Goal: Information Seeking & Learning: Find specific fact

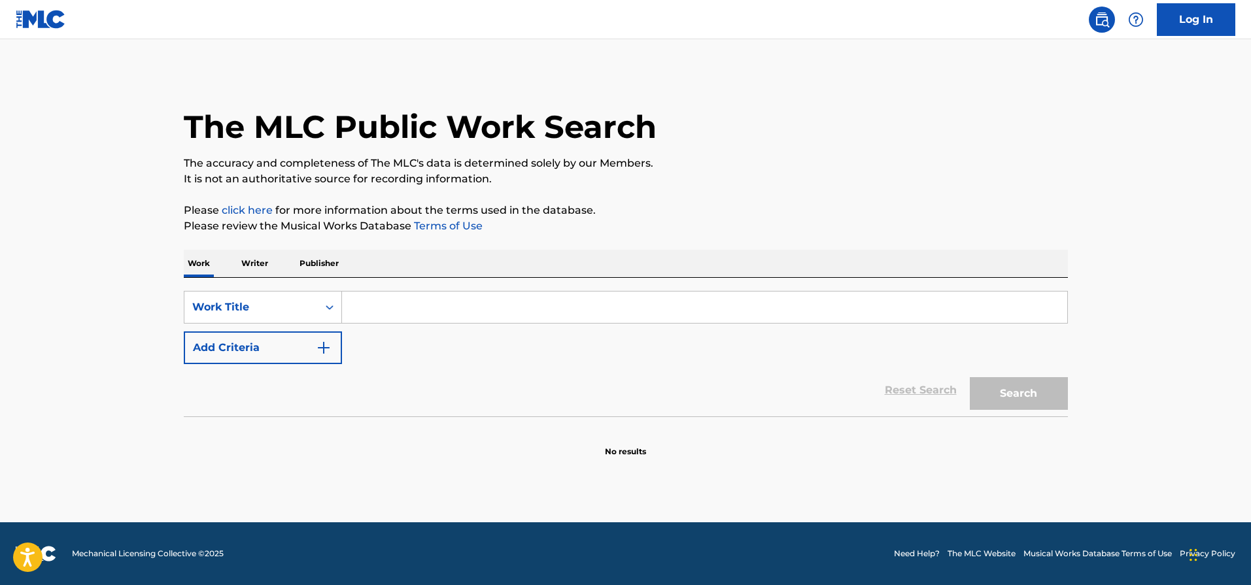
click at [384, 309] on input "Search Form" at bounding box center [704, 307] width 725 height 31
paste input "Mexican Wind"
type input "Mexican Wind"
click at [986, 403] on button "Search" at bounding box center [1019, 393] width 98 height 33
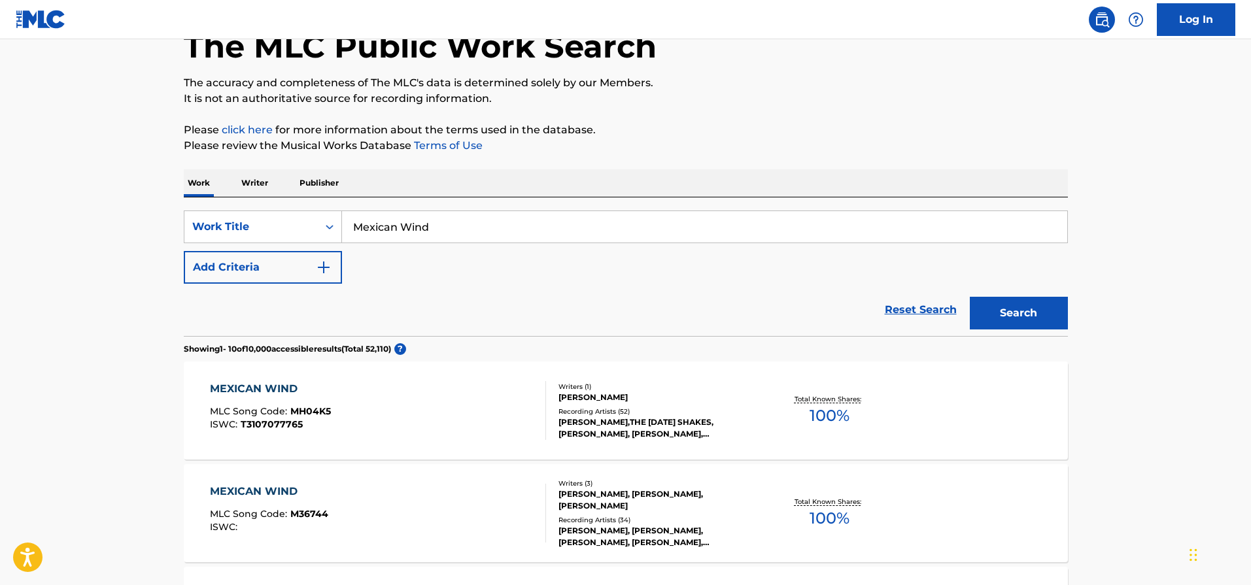
scroll to position [94, 0]
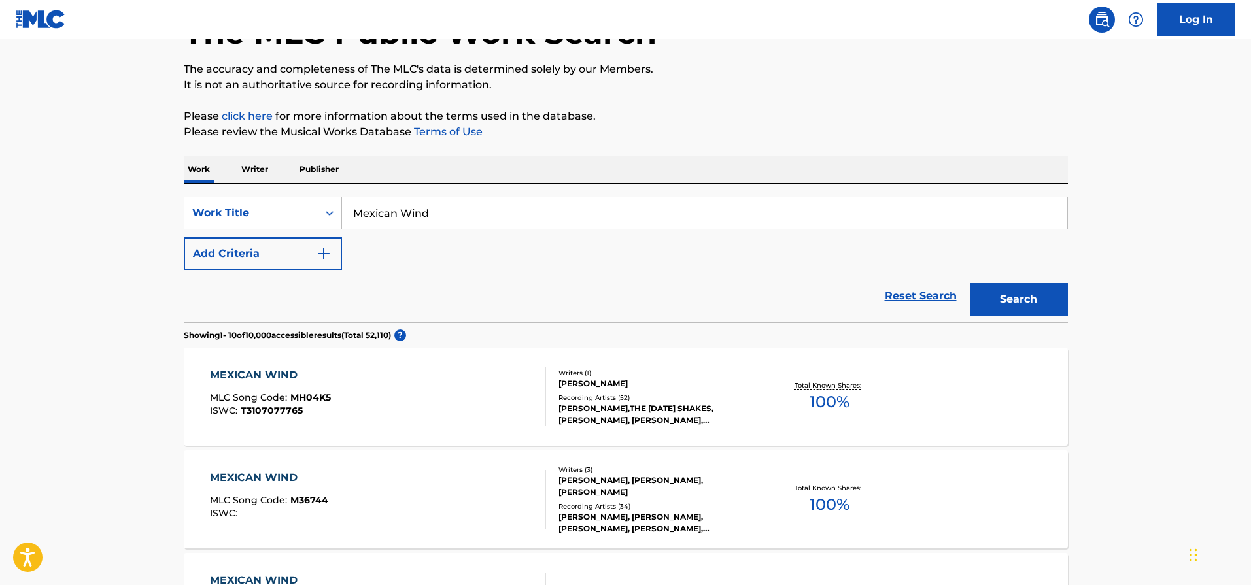
click at [449, 377] on div "MEXICAN WIND MLC Song Code : MH04K5 ISWC : T3107077765" at bounding box center [378, 397] width 336 height 59
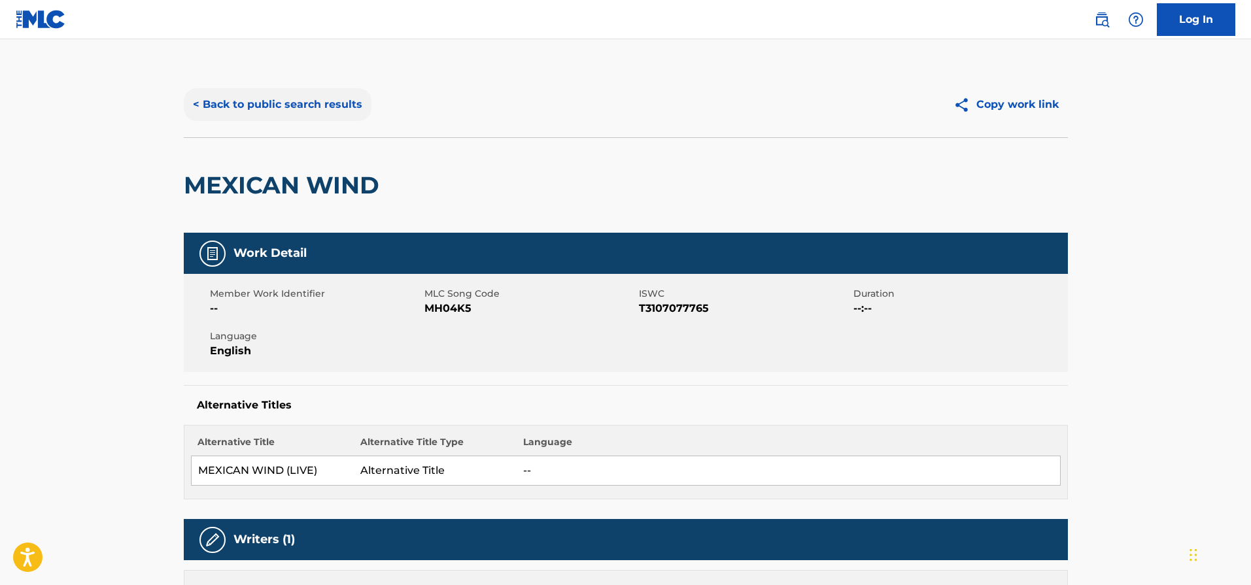
click at [245, 104] on button "< Back to public search results" at bounding box center [278, 104] width 188 height 33
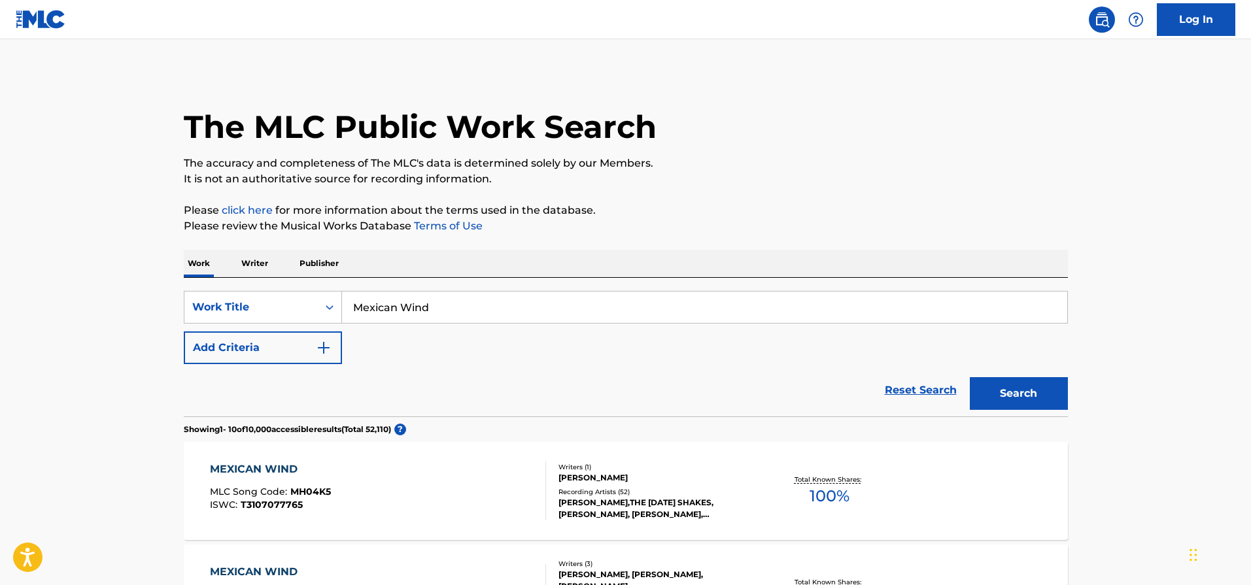
scroll to position [94, 0]
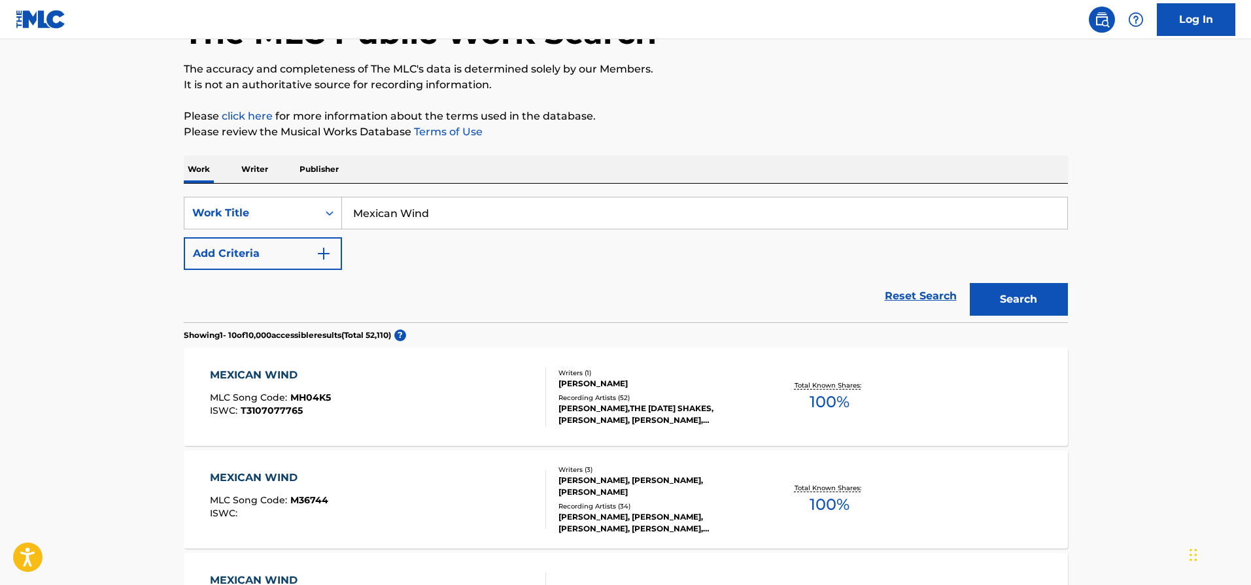
click at [408, 218] on input "Mexican Wind" at bounding box center [704, 213] width 725 height 31
paste input "As You Weep"
type input "As You Weep"
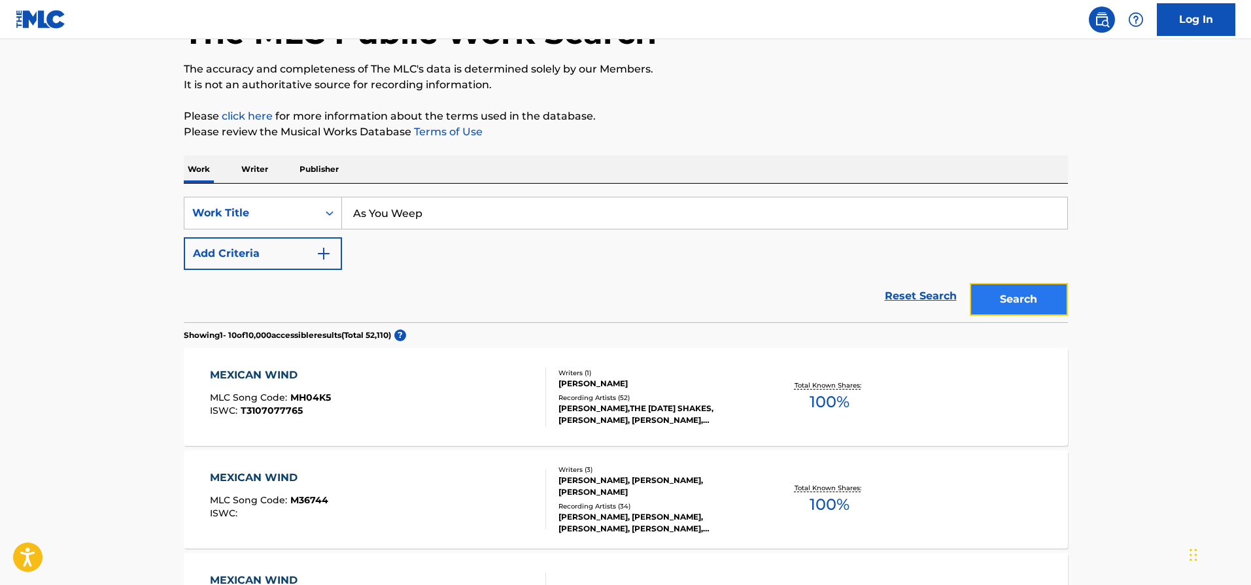
click at [1000, 305] on button "Search" at bounding box center [1019, 299] width 98 height 33
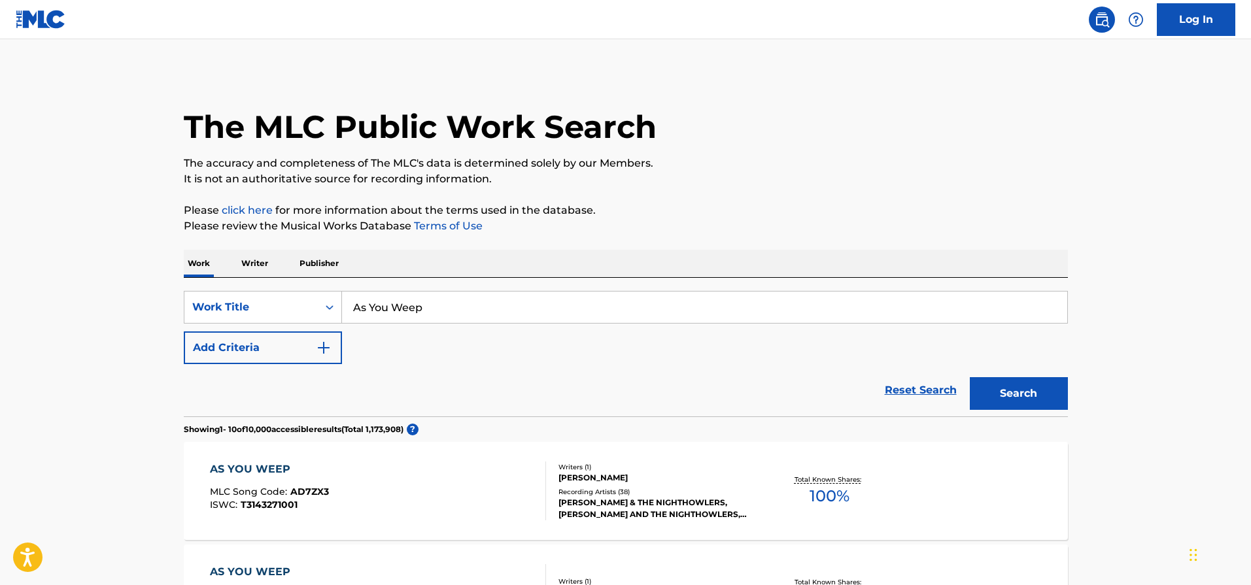
click at [435, 495] on div "AS YOU WEEP MLC Song Code : AD7ZX3 ISWC : T3143271001" at bounding box center [378, 491] width 336 height 59
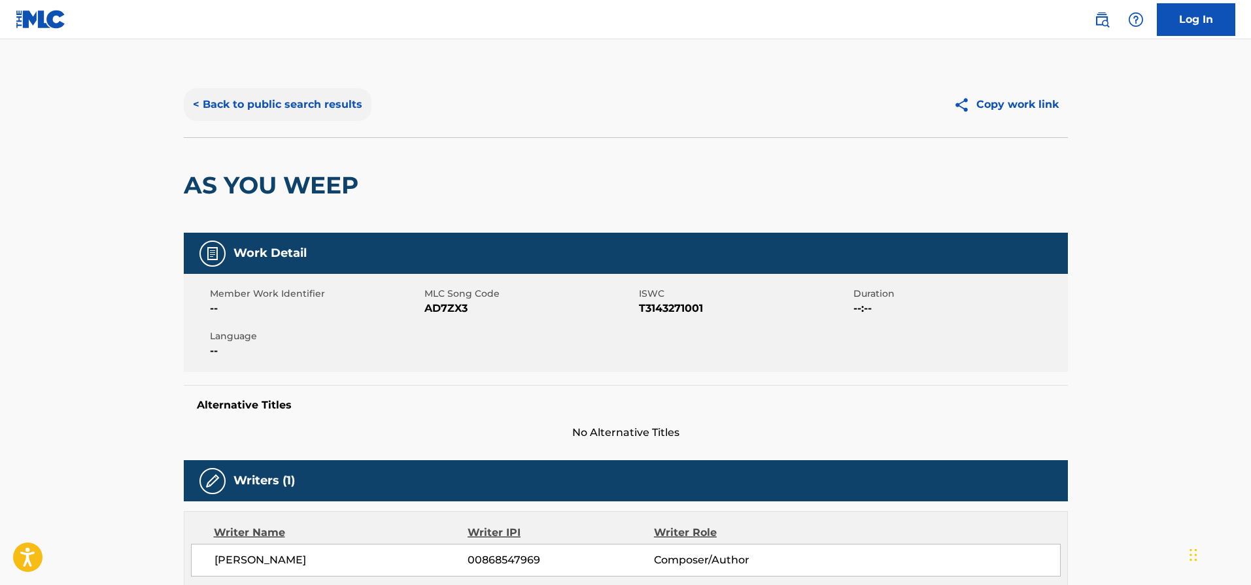
click at [215, 88] on button "< Back to public search results" at bounding box center [278, 104] width 188 height 33
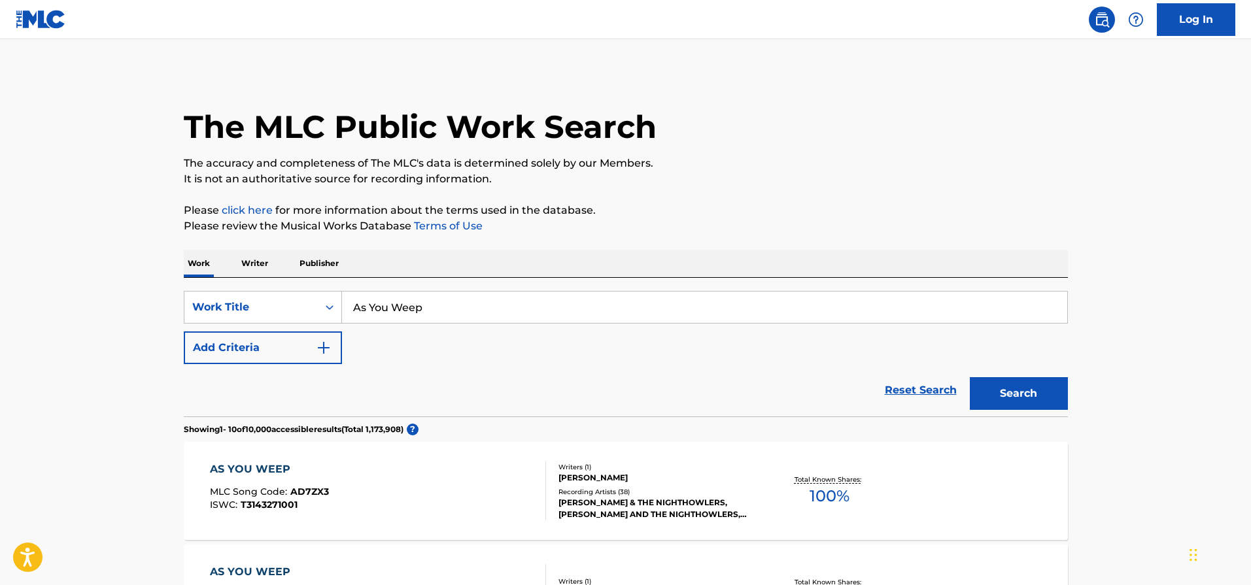
click at [398, 295] on input "As You Weep" at bounding box center [704, 307] width 725 height 31
click at [399, 307] on input "As You Weep" at bounding box center [704, 307] width 725 height 31
paste input "To Whom"
click at [405, 309] on input "As You To Whom" at bounding box center [704, 307] width 725 height 31
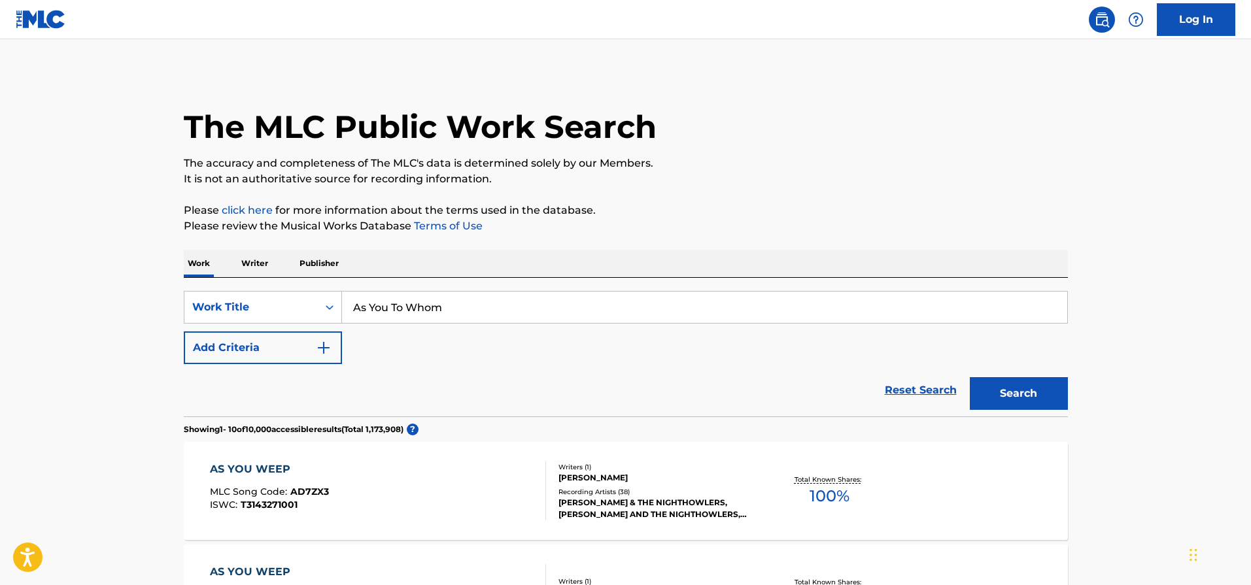
click at [405, 309] on input "As You To Whom" at bounding box center [704, 307] width 725 height 31
click at [406, 309] on input "As You To Whom" at bounding box center [704, 307] width 725 height 31
paste input "Search Form"
type input "To Whom"
click at [1011, 375] on div "Search" at bounding box center [1015, 390] width 105 height 52
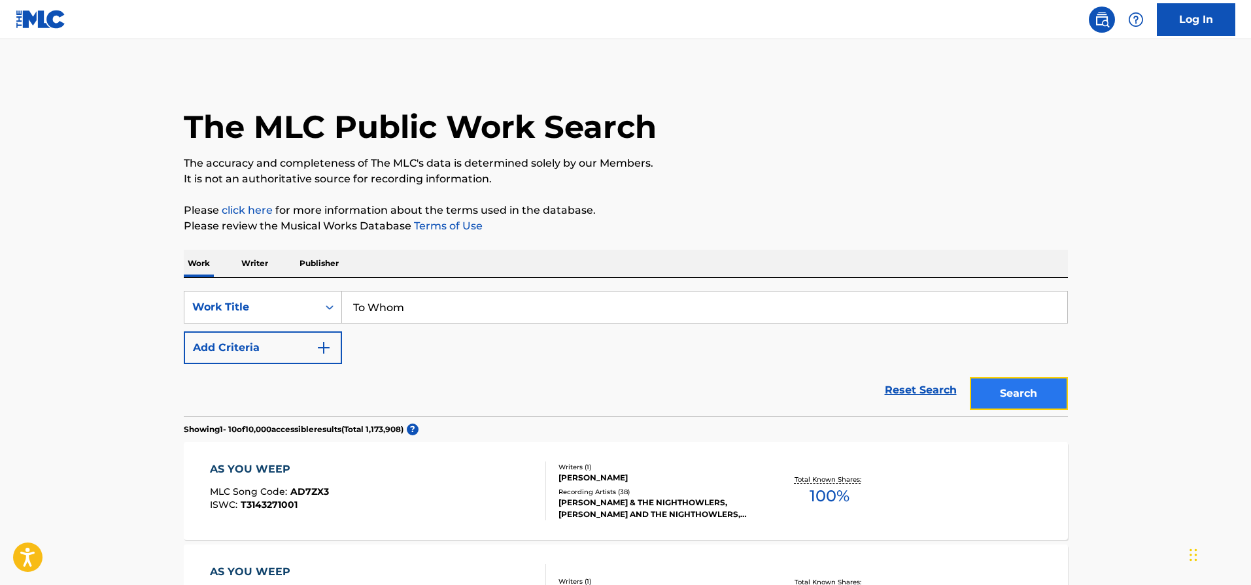
click at [1005, 392] on button "Search" at bounding box center [1019, 393] width 98 height 33
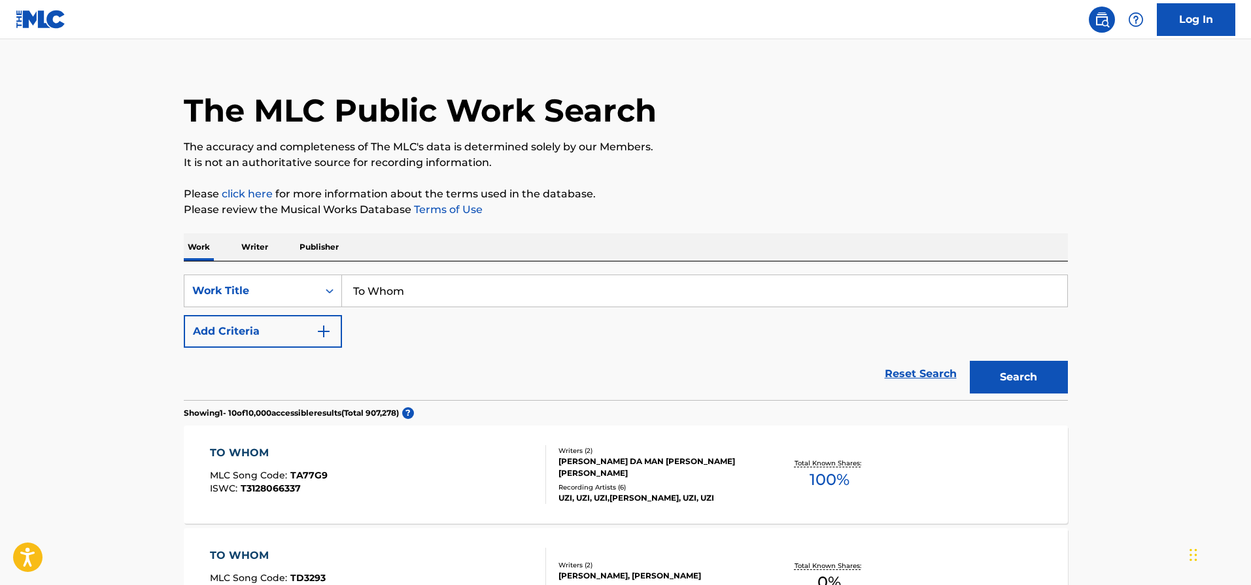
scroll to position [98, 0]
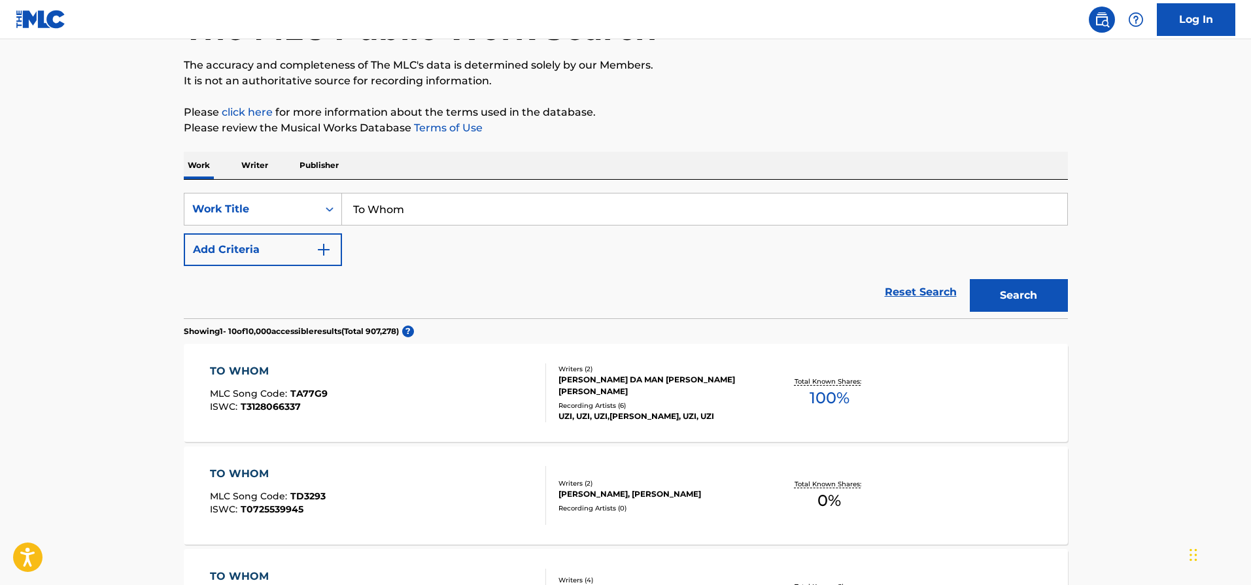
click at [483, 388] on div "TO WHOM MLC Song Code : TA77G9 ISWC : T3128066337" at bounding box center [378, 393] width 336 height 59
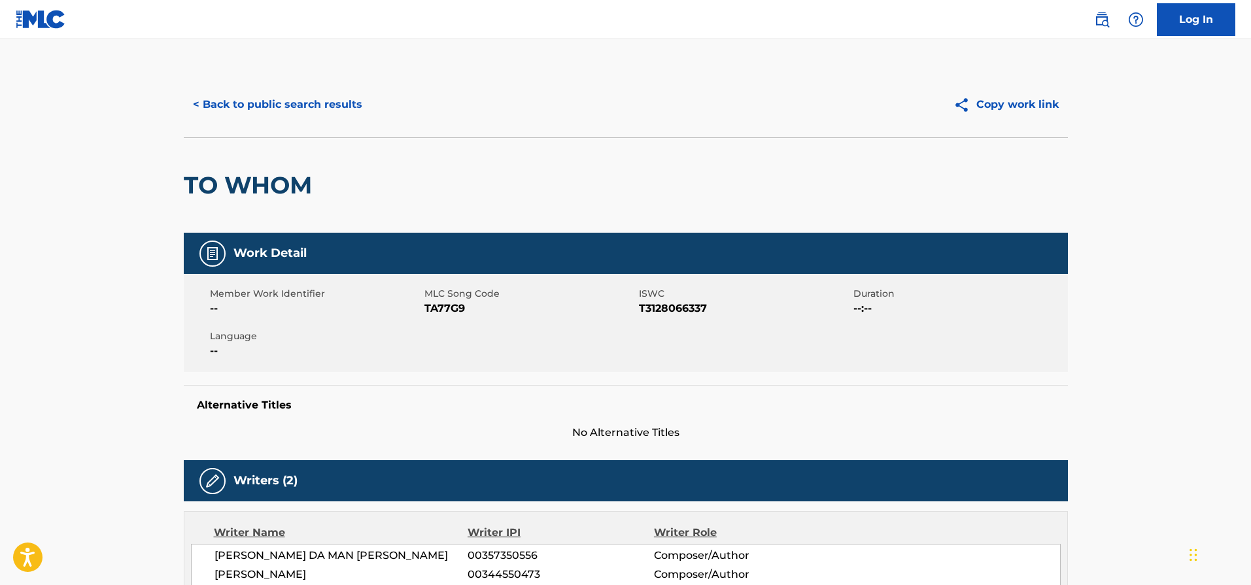
scroll to position [40, 0]
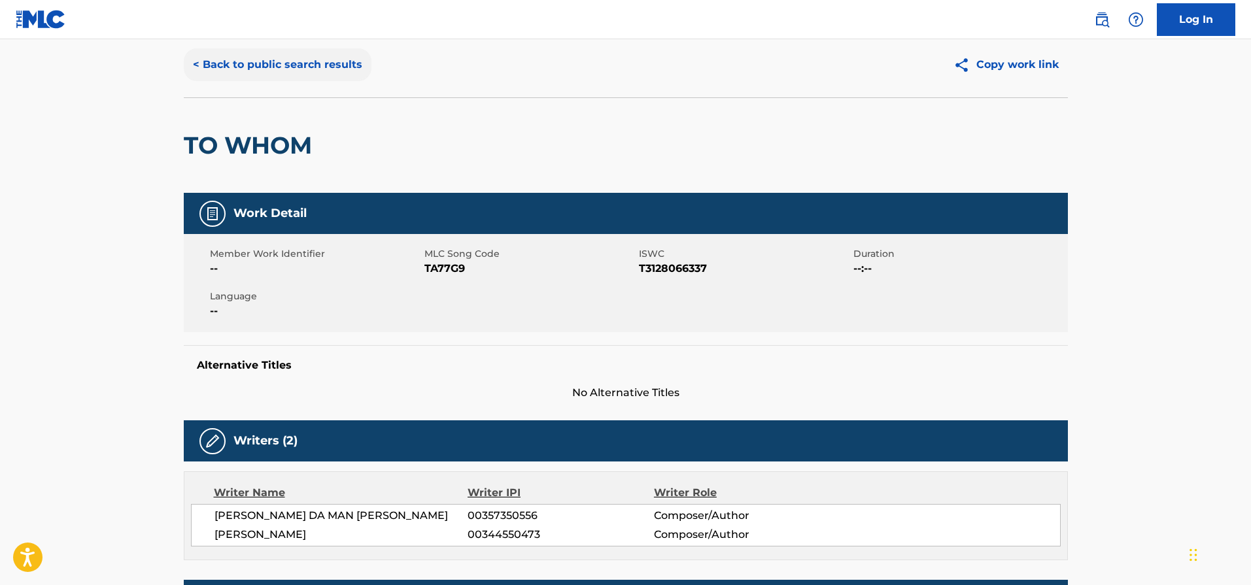
click at [288, 60] on button "< Back to public search results" at bounding box center [278, 64] width 188 height 33
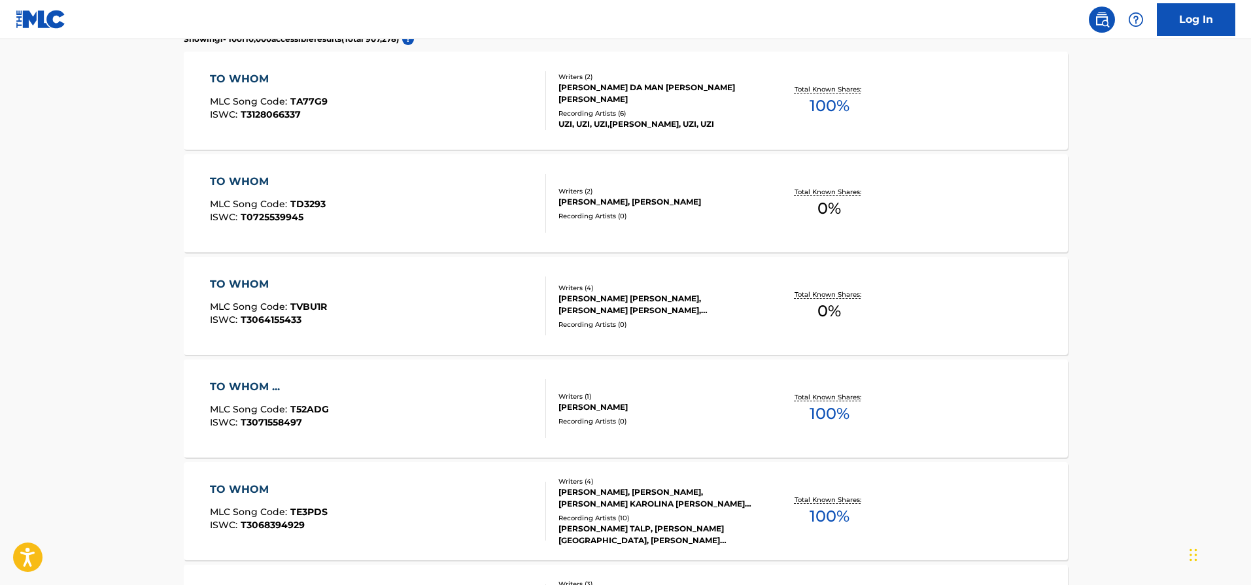
scroll to position [392, 0]
click at [453, 387] on div "TO WHOM ... MLC Song Code : T52ADG ISWC : T3071558497" at bounding box center [378, 406] width 336 height 59
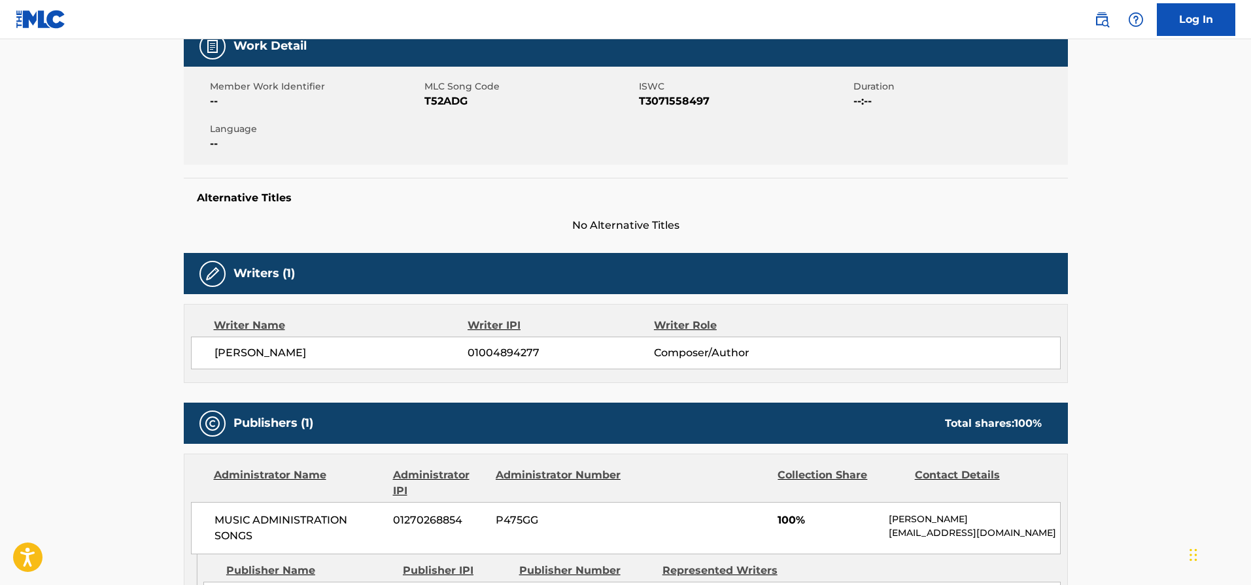
scroll to position [205, 0]
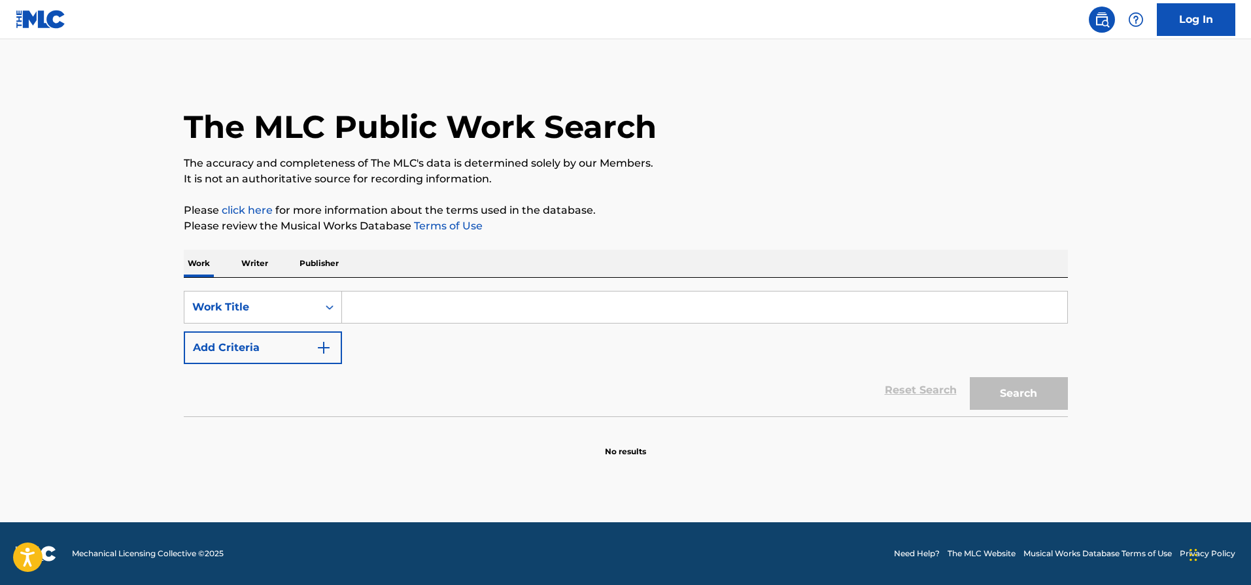
click at [353, 307] on input "Search Form" at bounding box center [704, 307] width 725 height 31
type input "swimsuit"
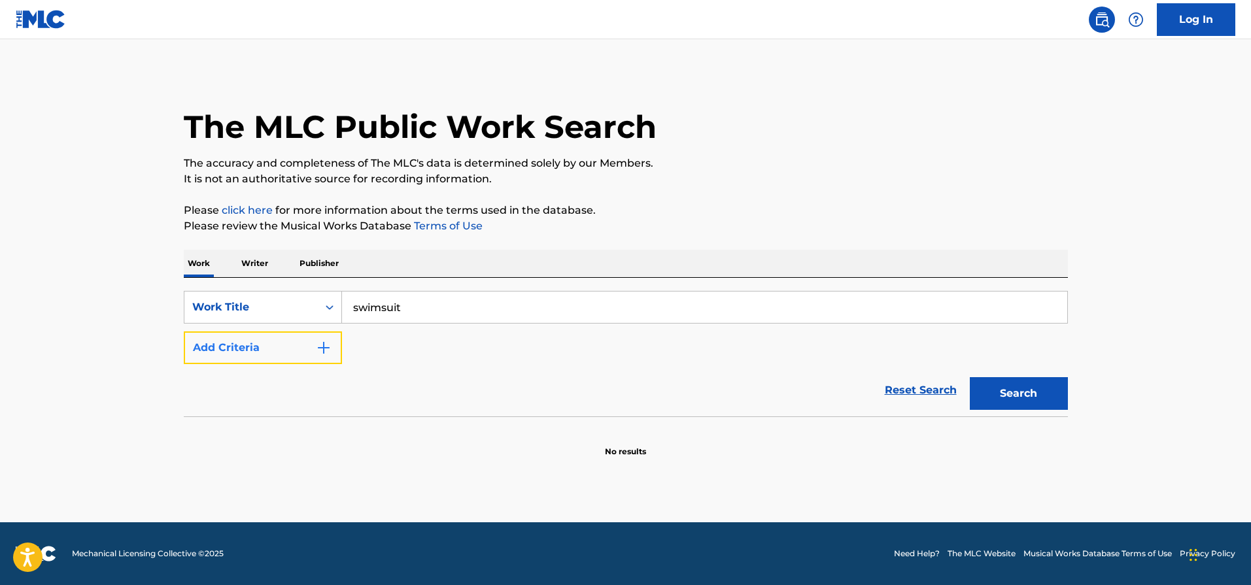
click at [326, 358] on button "Add Criteria" at bounding box center [263, 348] width 158 height 33
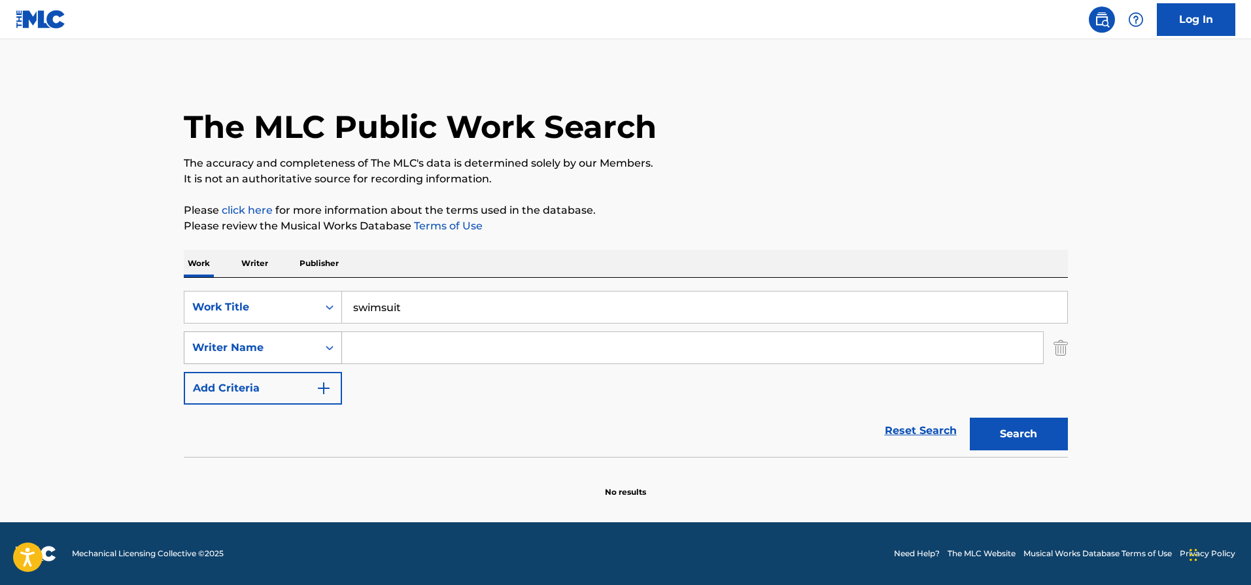
click at [296, 349] on div "Writer Name" at bounding box center [251, 348] width 118 height 16
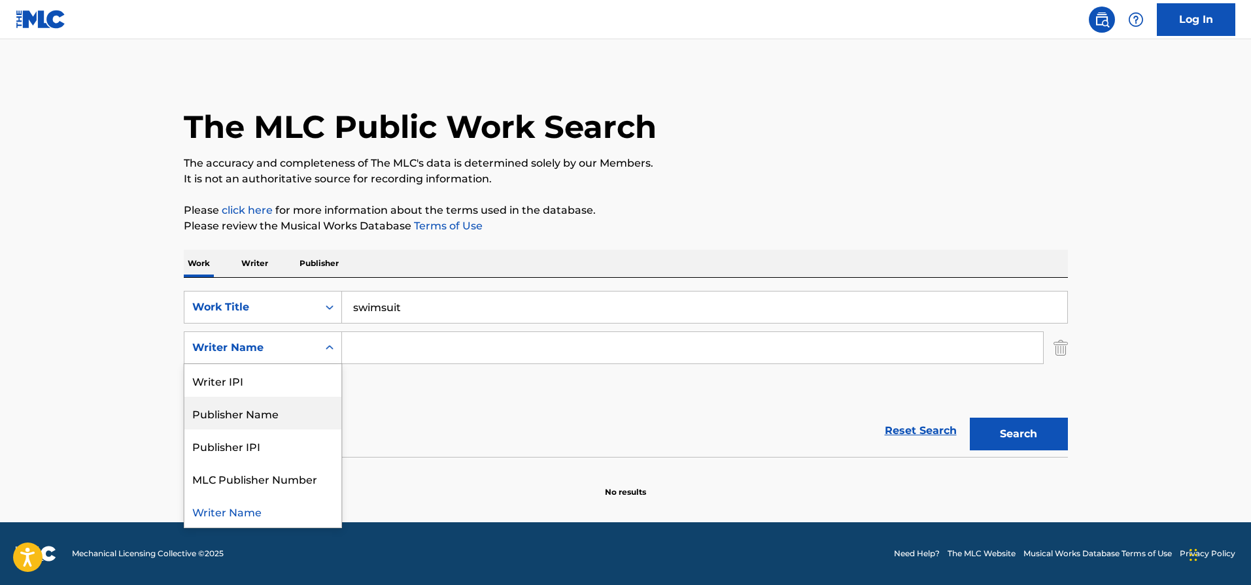
click at [282, 415] on div "Publisher Name" at bounding box center [262, 413] width 157 height 33
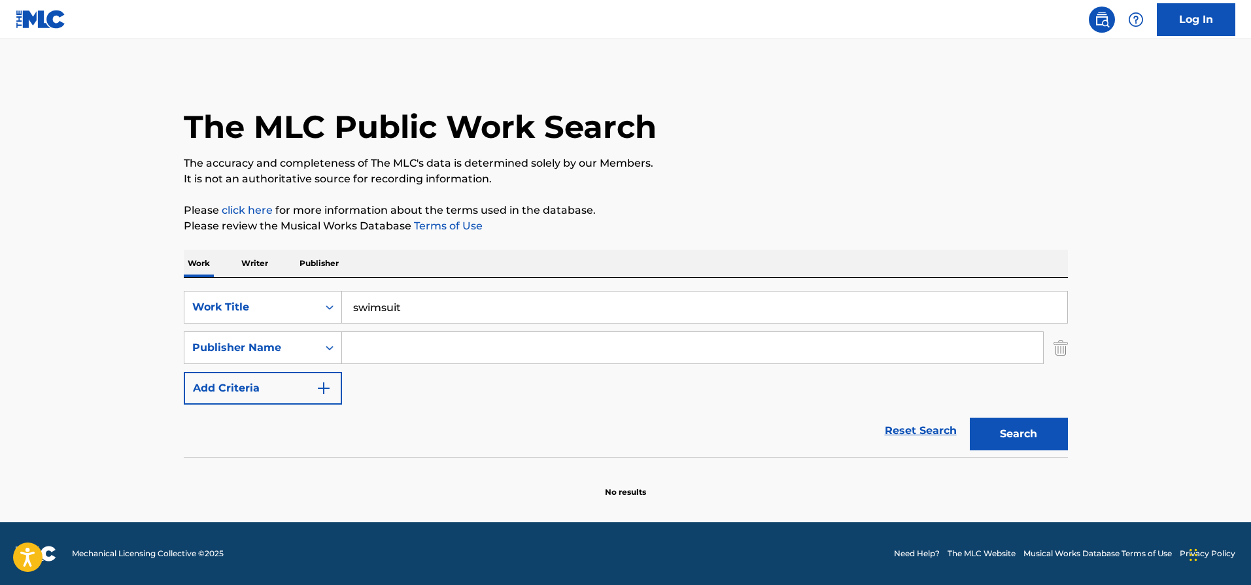
click at [416, 343] on input "Search Form" at bounding box center [692, 347] width 701 height 31
type input "awe shux"
click at [970, 418] on button "Search" at bounding box center [1019, 434] width 98 height 33
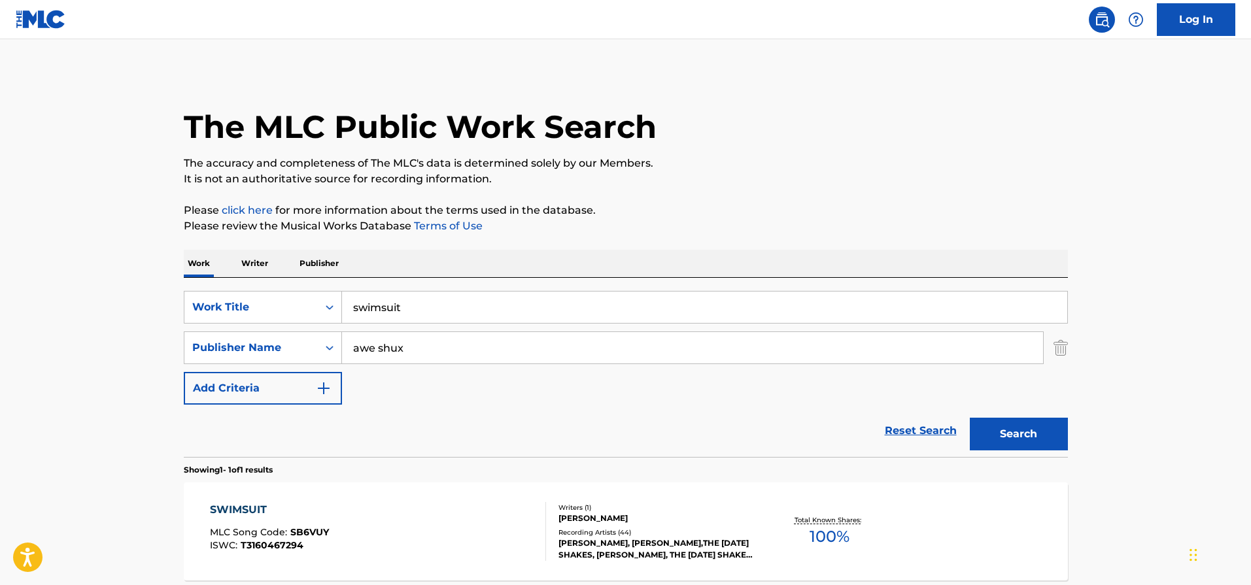
scroll to position [34, 0]
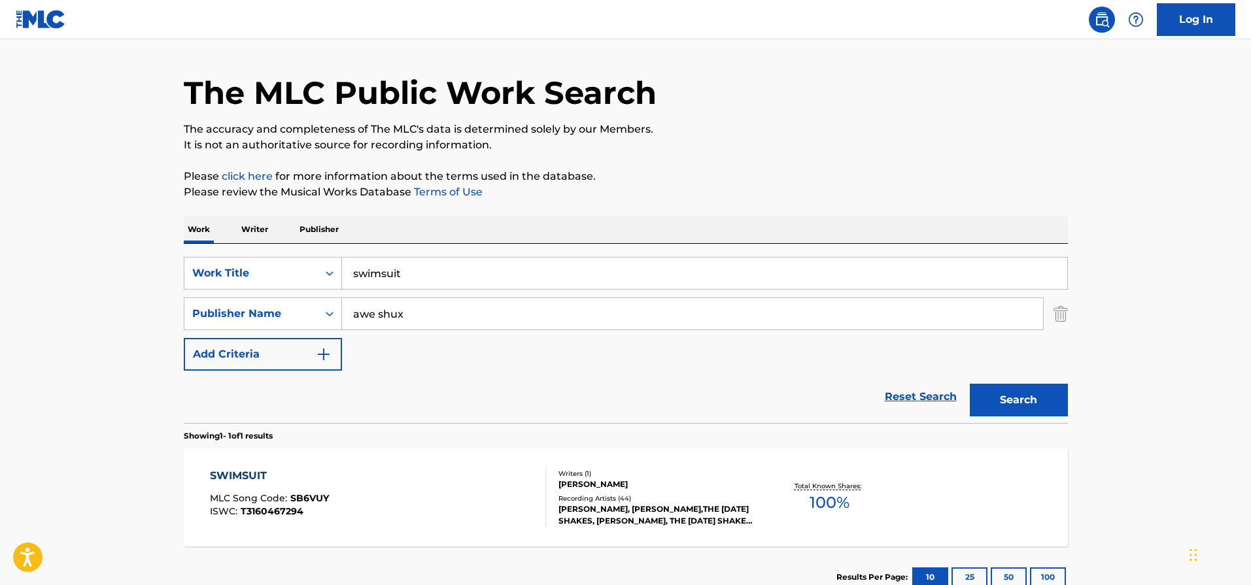
click at [470, 506] on div "SWIMSUIT MLC Song Code : SB6VUY ISWC : T3160467294" at bounding box center [378, 497] width 336 height 59
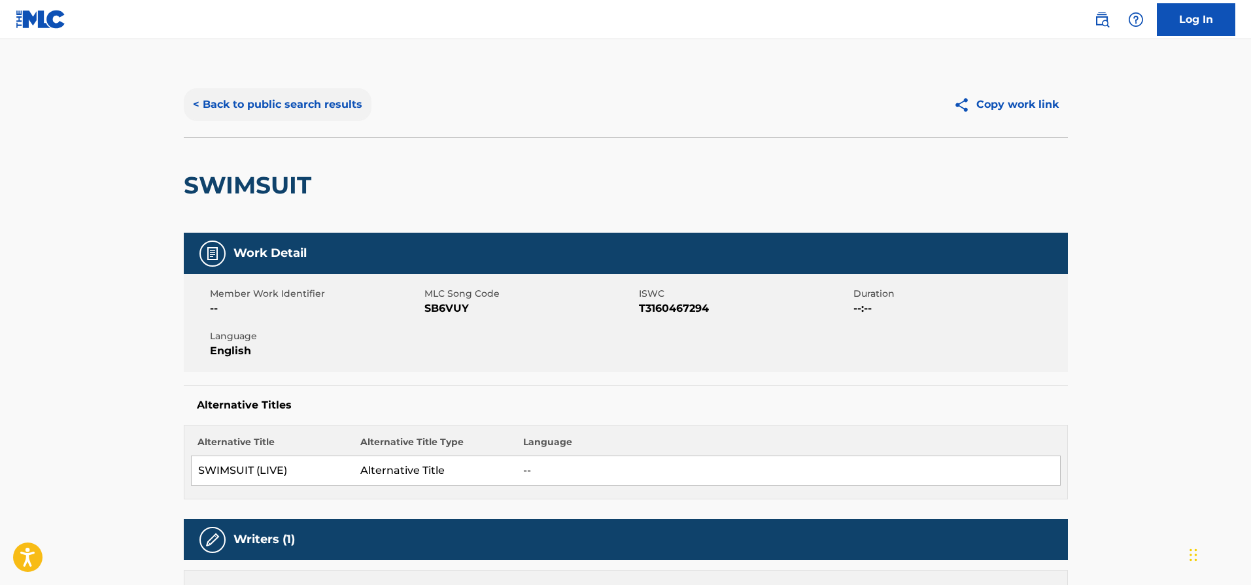
click at [213, 106] on button "< Back to public search results" at bounding box center [278, 104] width 188 height 33
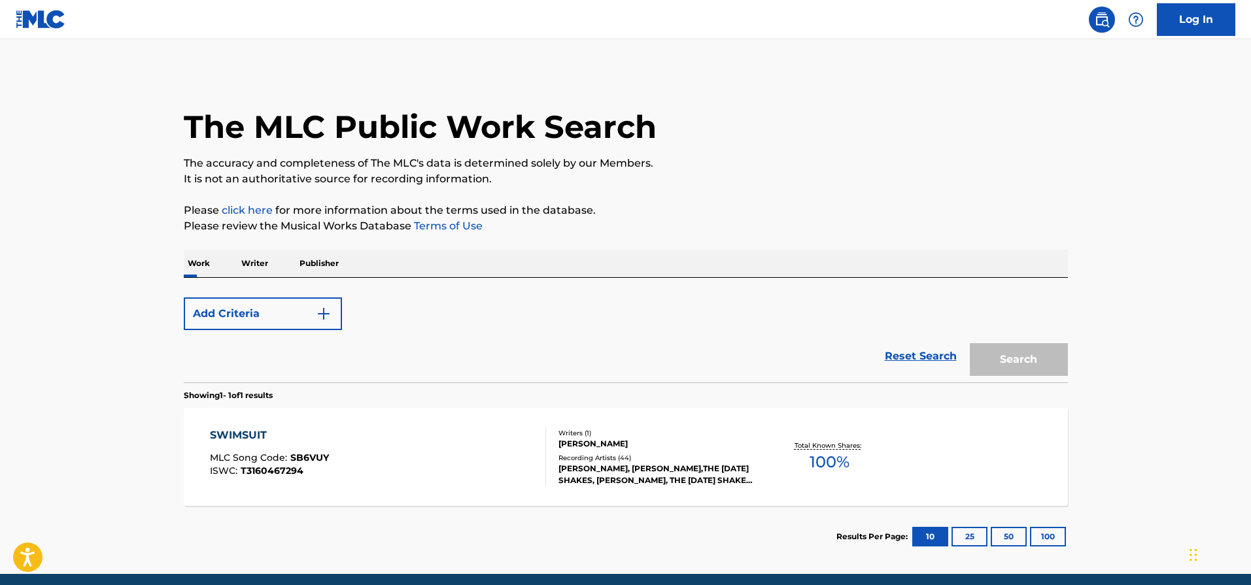
scroll to position [34, 0]
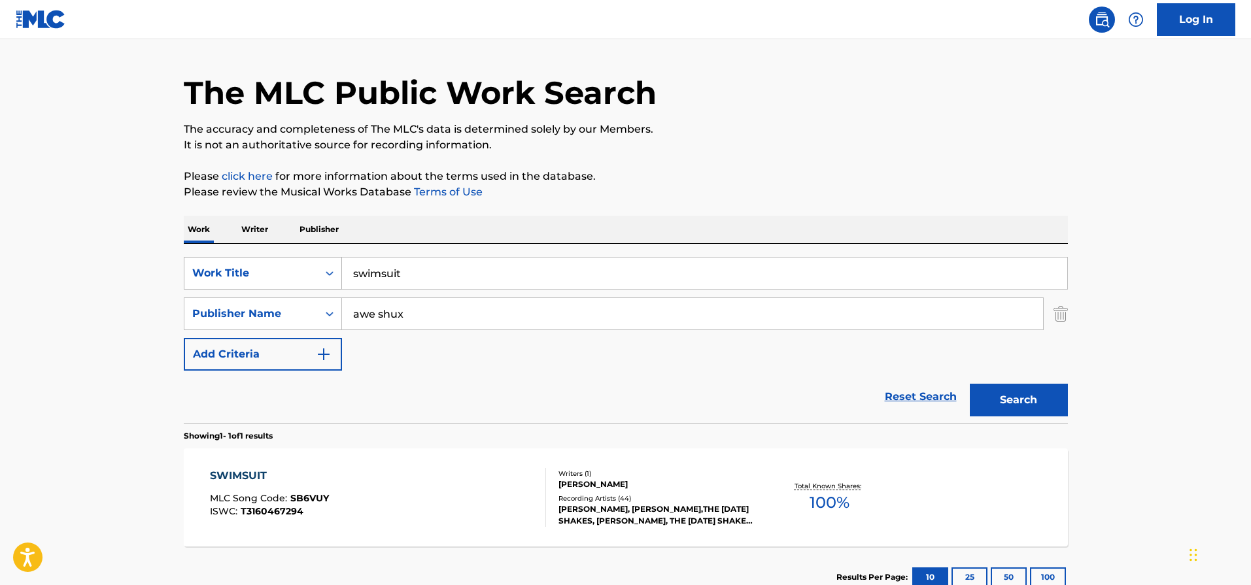
drag, startPoint x: 392, startPoint y: 281, endPoint x: 318, endPoint y: 282, distance: 74.6
click at [318, 282] on div "SearchWithCriteria4a9dc0a0-69c5-44eb-9e5e-e1a595fdf892 Work Title swimsuit" at bounding box center [626, 273] width 884 height 33
click at [376, 277] on input "swimsuit" at bounding box center [704, 273] width 725 height 31
click at [377, 277] on input "swimsuit" at bounding box center [704, 273] width 725 height 31
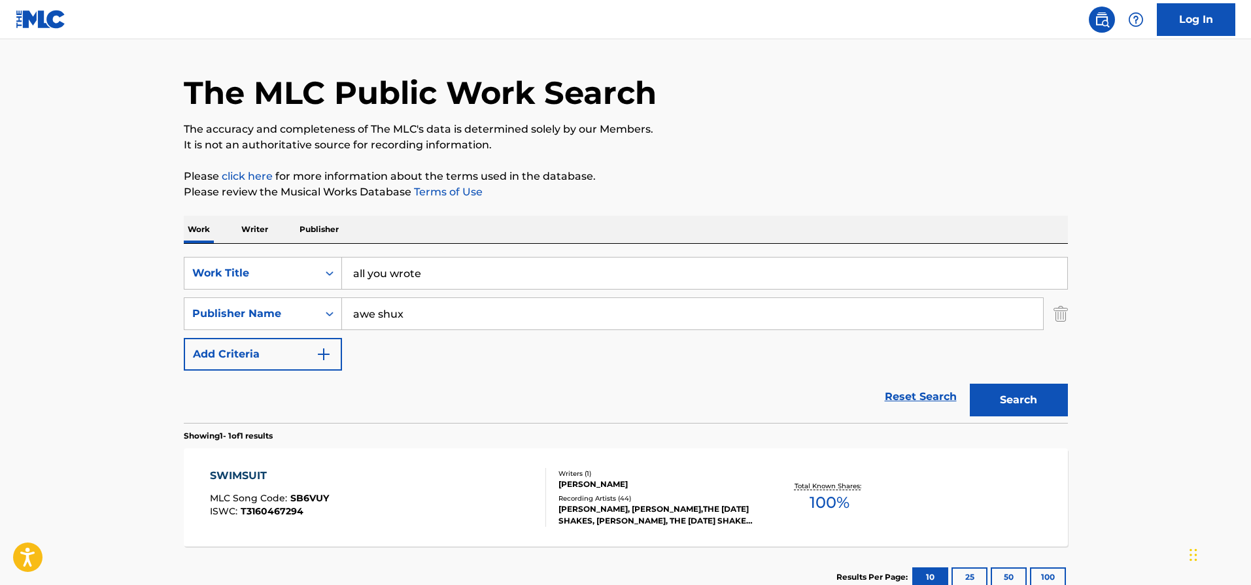
type input "all you wrote"
click at [970, 384] on button "Search" at bounding box center [1019, 400] width 98 height 33
click at [455, 498] on div "ALL YOU WROTE MLC Song Code : AD8KSC ISWC : T3160468015" at bounding box center [378, 497] width 336 height 59
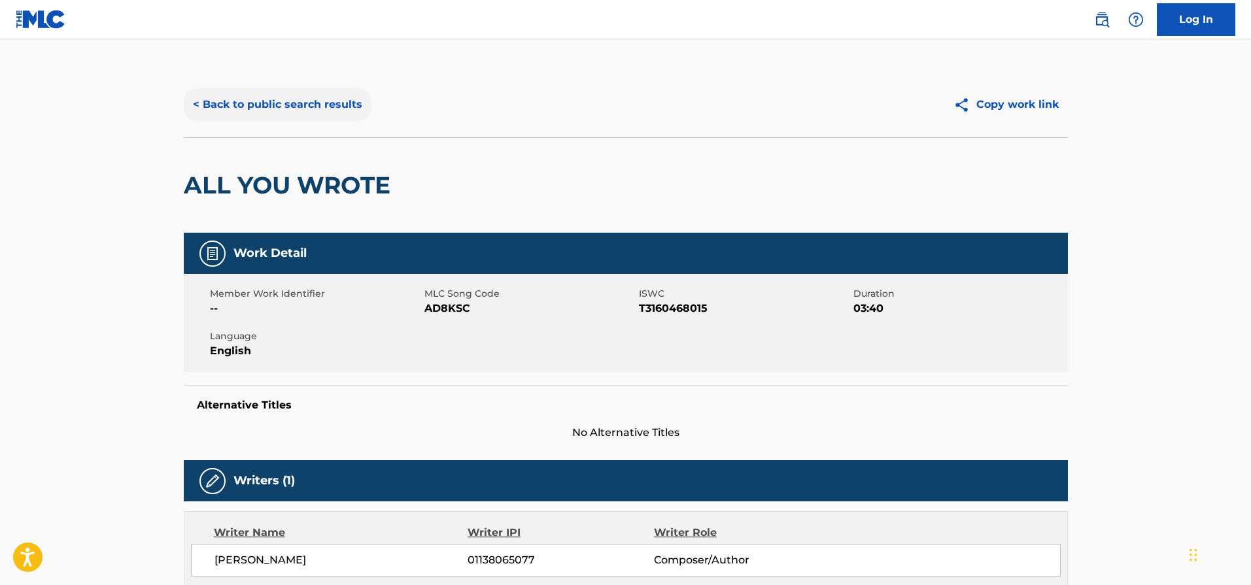
click at [299, 101] on button "< Back to public search results" at bounding box center [278, 104] width 188 height 33
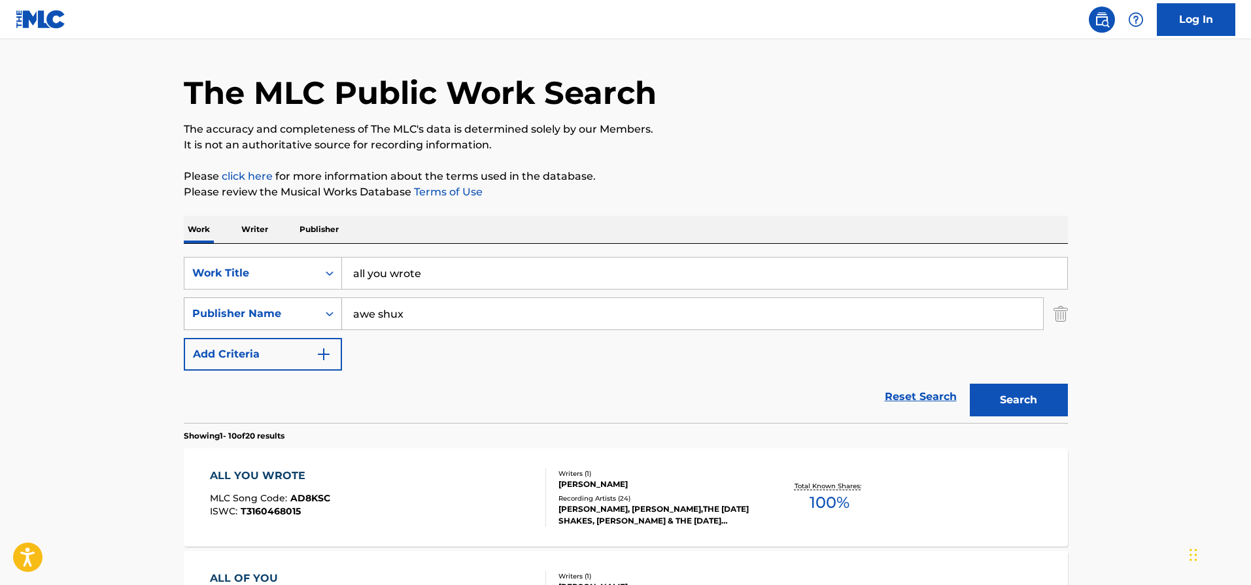
click at [305, 303] on div "Publisher Name" at bounding box center [250, 313] width 133 height 25
click at [428, 311] on input "awe shux" at bounding box center [692, 313] width 701 height 31
drag, startPoint x: 428, startPoint y: 322, endPoint x: 334, endPoint y: 315, distance: 94.5
click at [334, 315] on div "SearchWithCriteria453d1c4a-6fc9-4ec6-814d-e1057cbc77ab Publisher Name awe shux" at bounding box center [626, 314] width 884 height 33
type input "s"
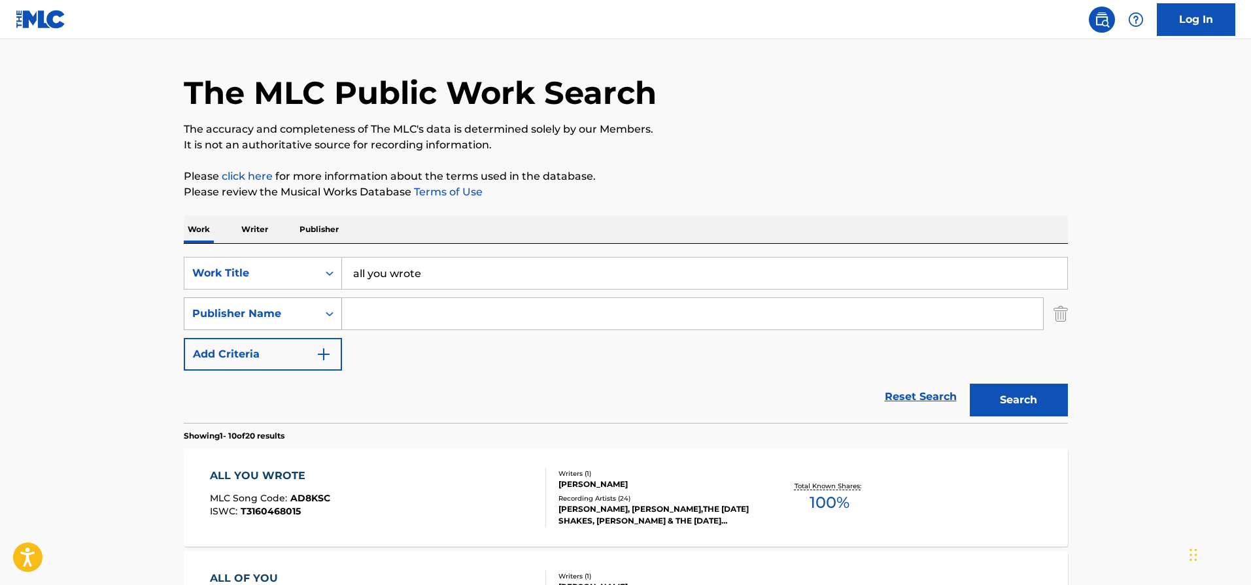
type input "l"
type input "always been my girl"
click at [970, 384] on button "Search" at bounding box center [1019, 400] width 98 height 33
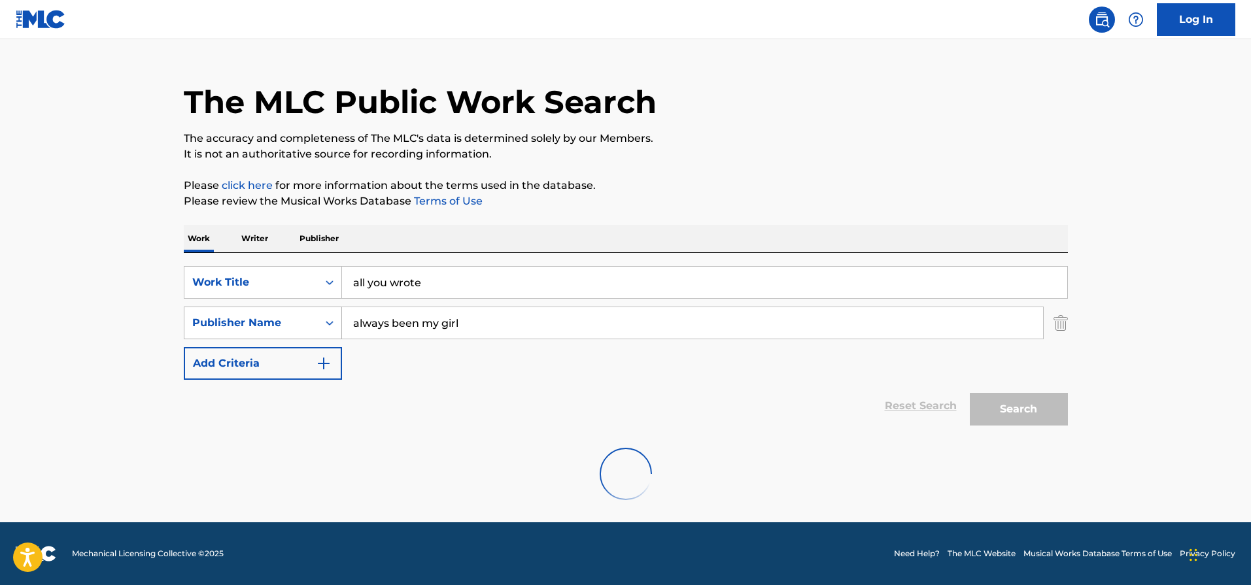
scroll to position [0, 0]
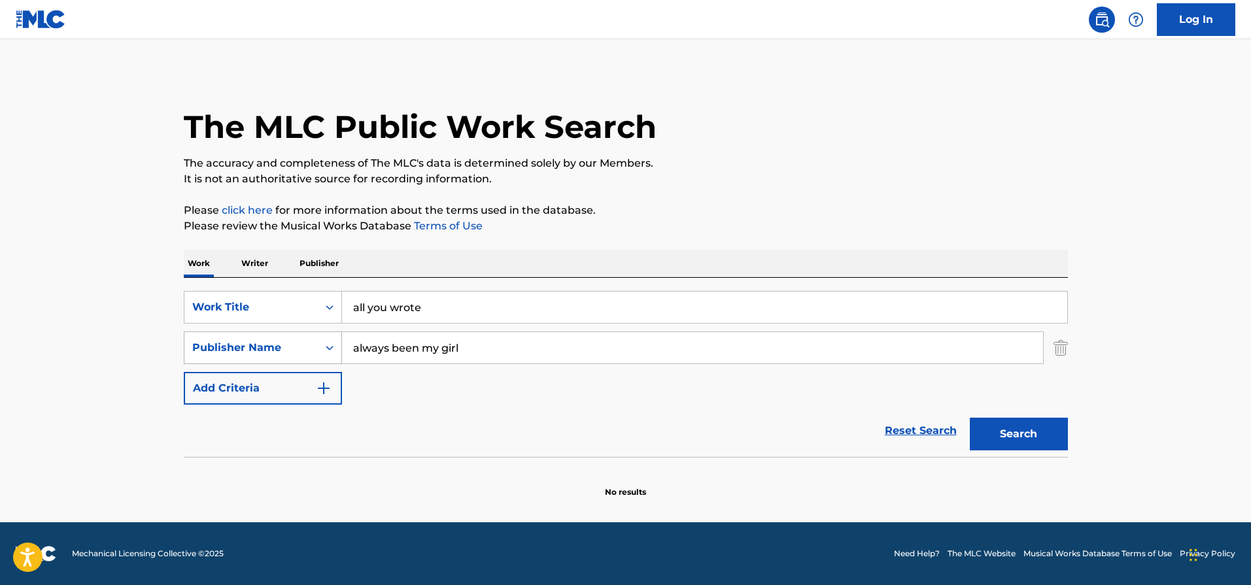
drag, startPoint x: 460, startPoint y: 352, endPoint x: 335, endPoint y: 352, distance: 125.6
click at [335, 352] on div "SearchWithCriteria453d1c4a-6fc9-4ec6-814d-e1057cbc77ab Publisher Name always be…" at bounding box center [626, 348] width 884 height 33
click at [410, 297] on input "all you wrote" at bounding box center [704, 307] width 725 height 31
click at [408, 303] on input "all you wrote" at bounding box center [704, 307] width 725 height 31
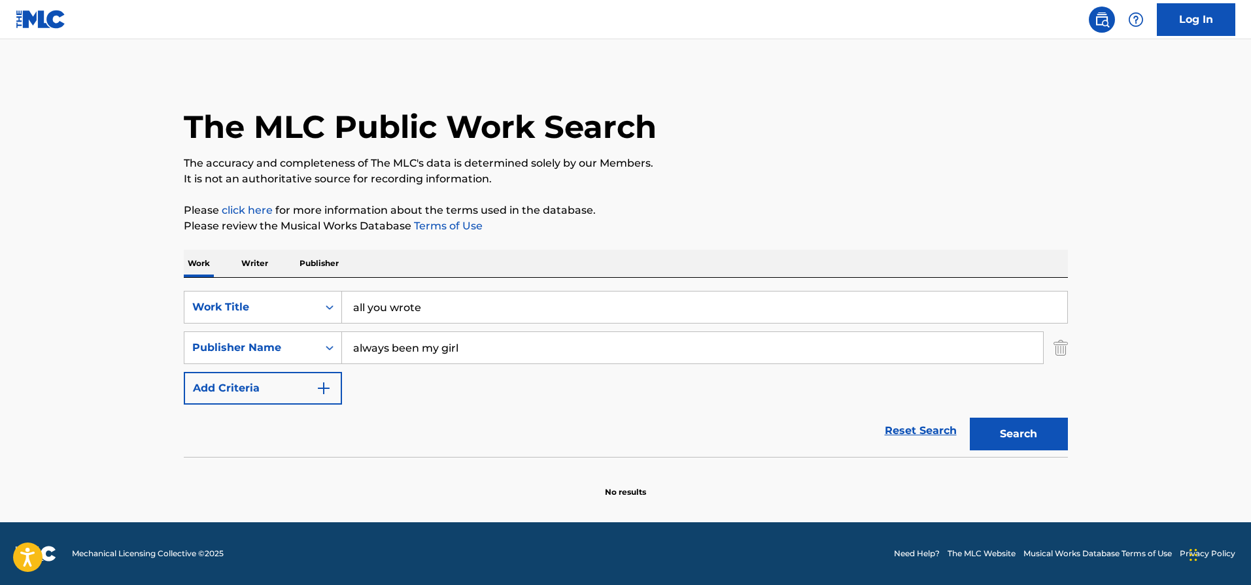
click at [408, 303] on input "all you wrote" at bounding box center [704, 307] width 725 height 31
paste input "ways been my girl"
type input "always been my girl"
click at [389, 348] on input "always been my girl" at bounding box center [692, 347] width 701 height 31
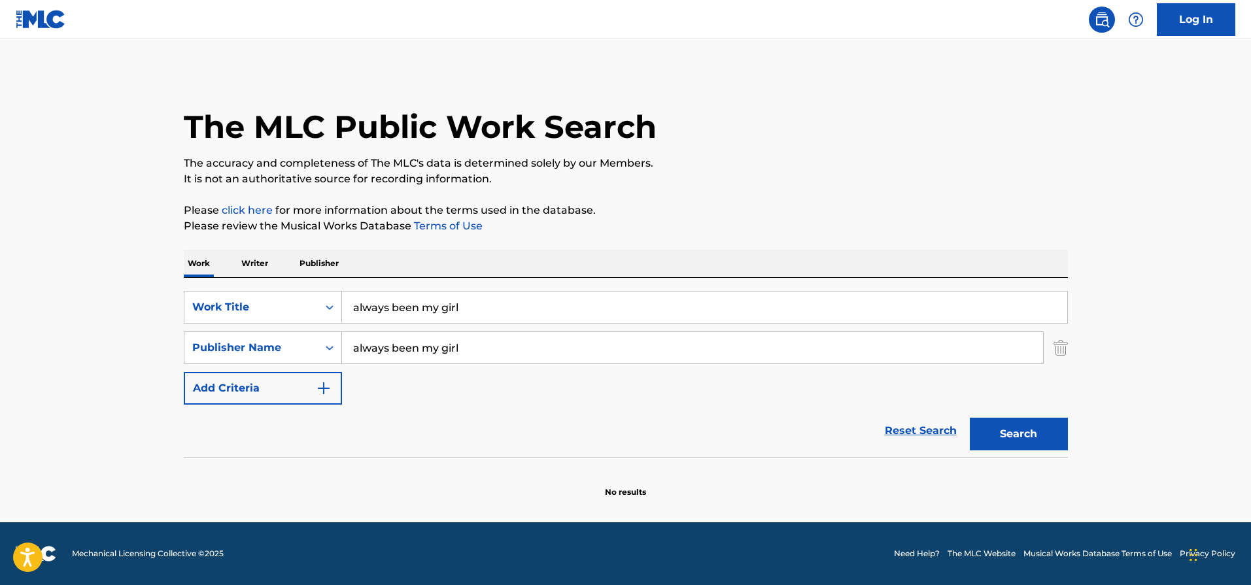
click at [389, 348] on input "always been my girl" at bounding box center [692, 347] width 701 height 31
click at [970, 418] on button "Search" at bounding box center [1019, 434] width 98 height 33
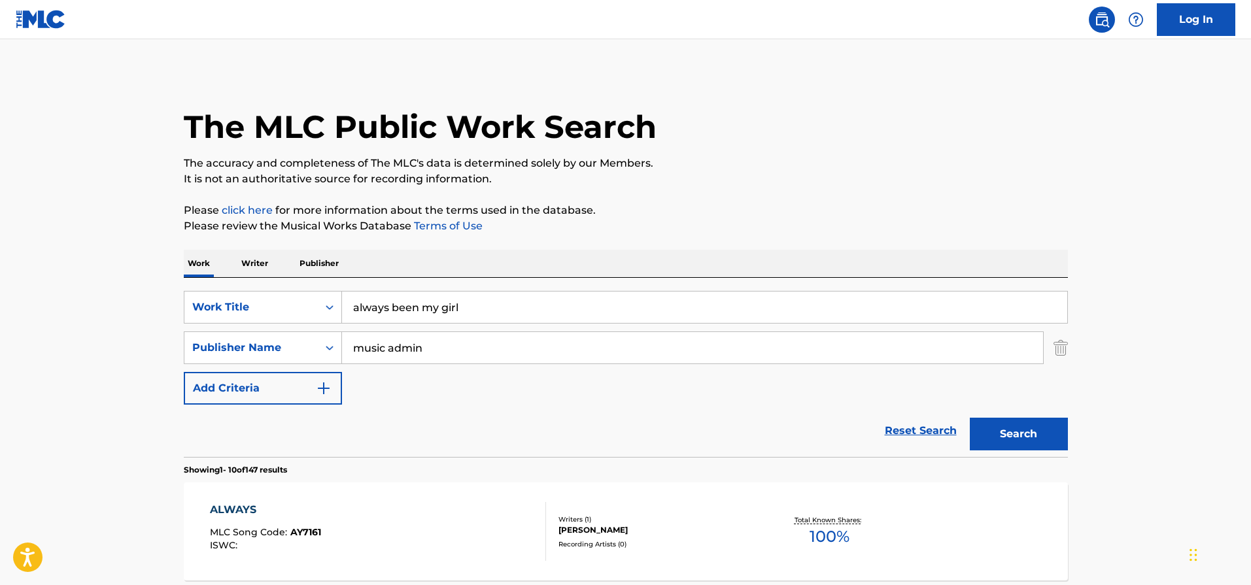
scroll to position [40, 0]
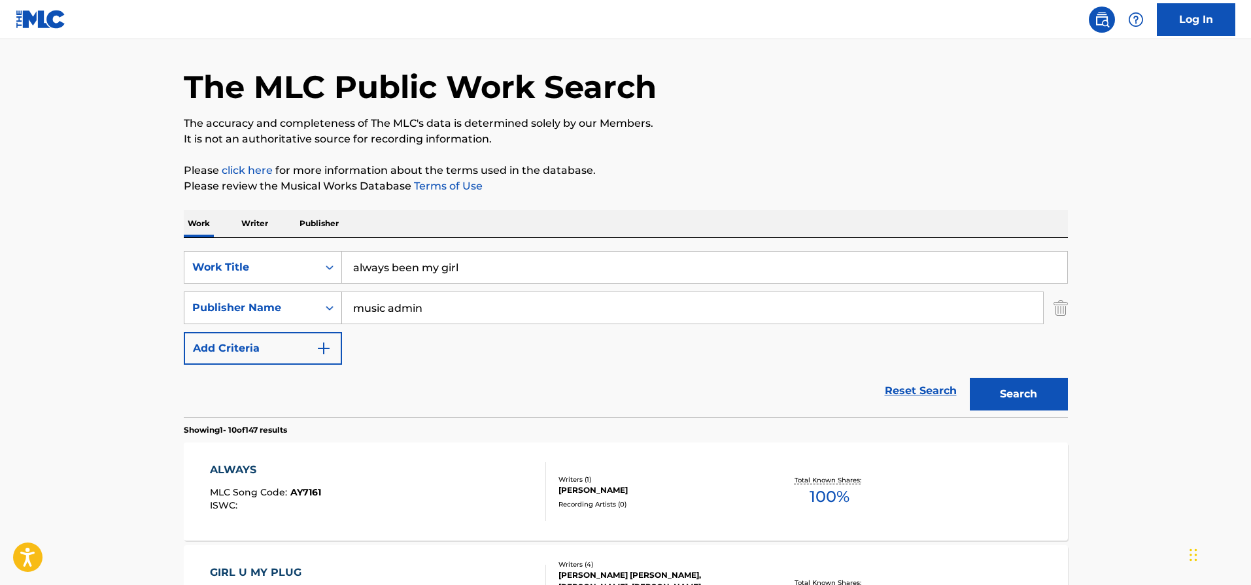
drag, startPoint x: 432, startPoint y: 309, endPoint x: 328, endPoint y: 306, distance: 103.4
click at [328, 306] on div "SearchWithCriteria453d1c4a-6fc9-4ec6-814d-e1057cbc77ab Publisher Name music adm…" at bounding box center [626, 308] width 884 height 33
type input "awe shux"
click at [970, 378] on button "Search" at bounding box center [1019, 394] width 98 height 33
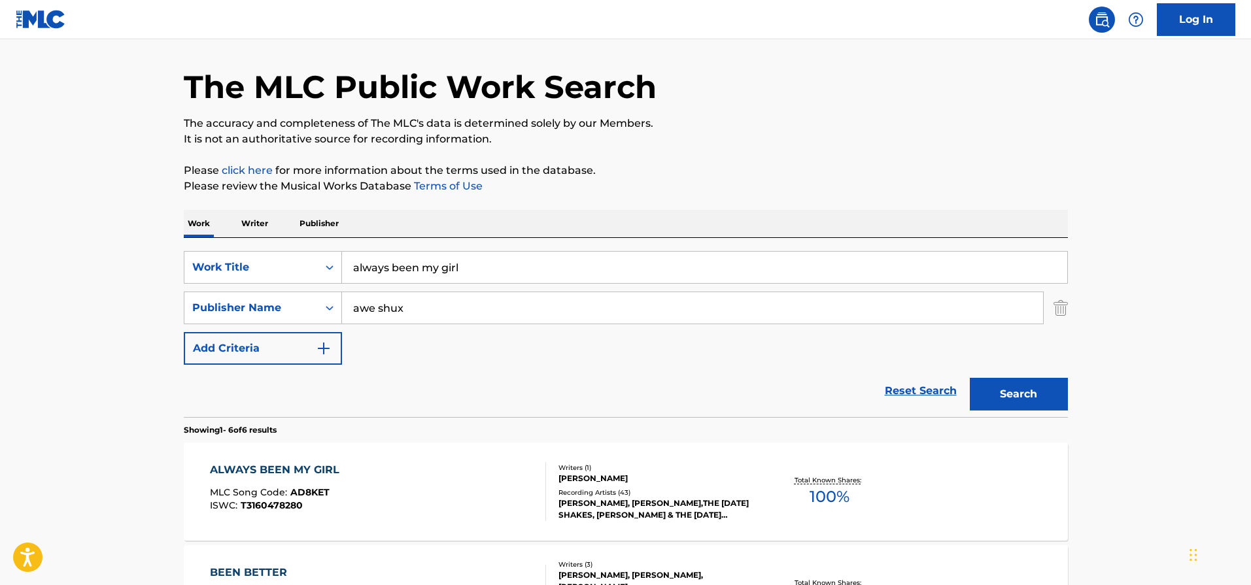
click at [453, 496] on div "ALWAYS BEEN MY GIRL MLC Song Code : AD8KET ISWC : T3160478280" at bounding box center [378, 491] width 336 height 59
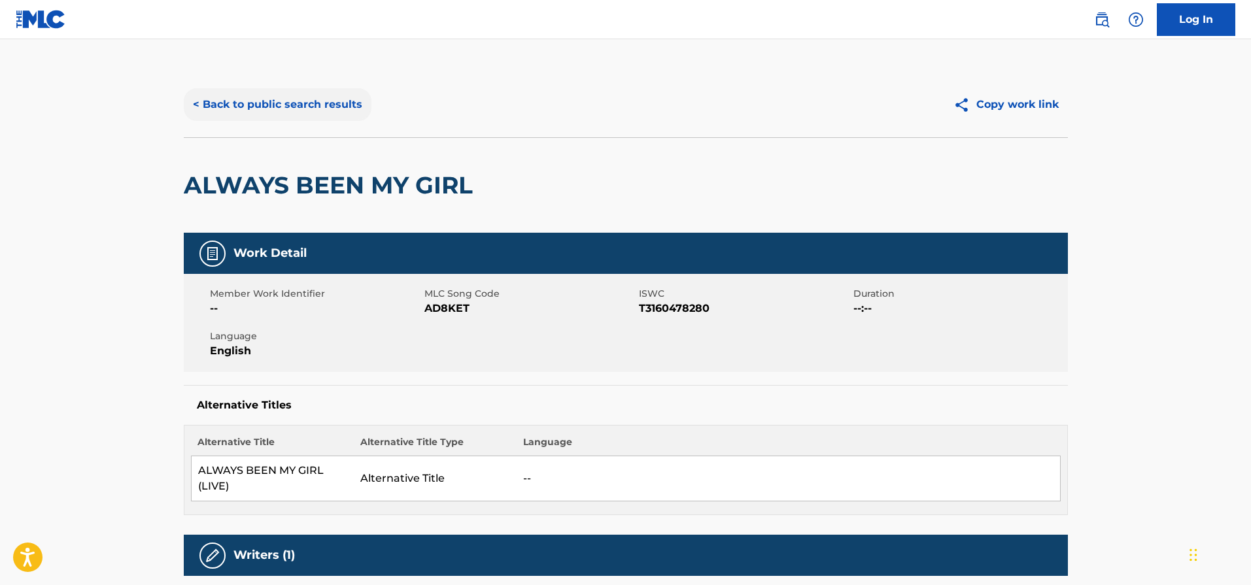
click at [306, 101] on button "< Back to public search results" at bounding box center [278, 104] width 188 height 33
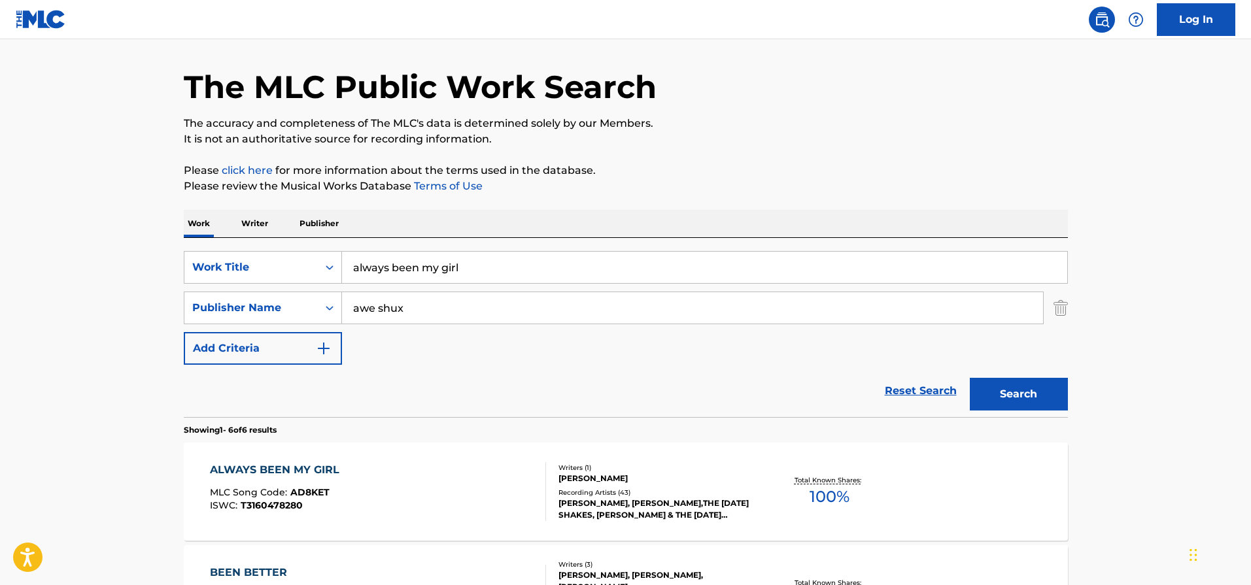
drag, startPoint x: 387, startPoint y: 268, endPoint x: 352, endPoint y: 268, distance: 34.7
click at [351, 268] on input "always been my girl" at bounding box center [704, 267] width 725 height 31
type input "paranoia"
click at [970, 378] on button "Search" at bounding box center [1019, 394] width 98 height 33
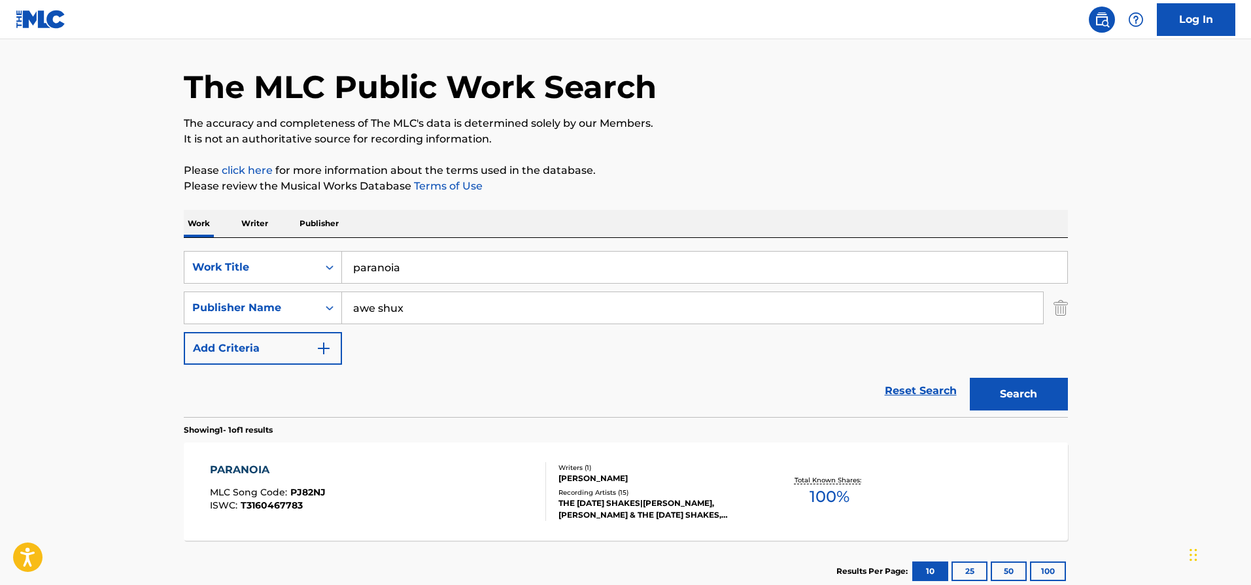
click at [485, 480] on div "[MEDICAL_DATA] MLC Song Code : PJ82NJ ISWC : T3160467783" at bounding box center [378, 491] width 336 height 59
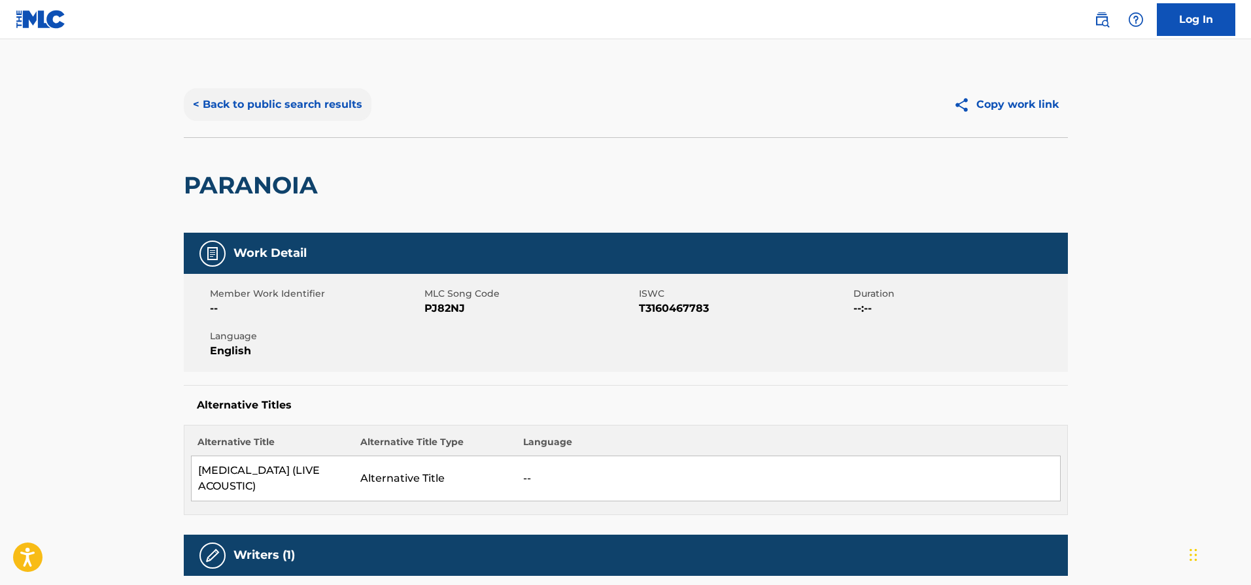
click at [273, 104] on button "< Back to public search results" at bounding box center [278, 104] width 188 height 33
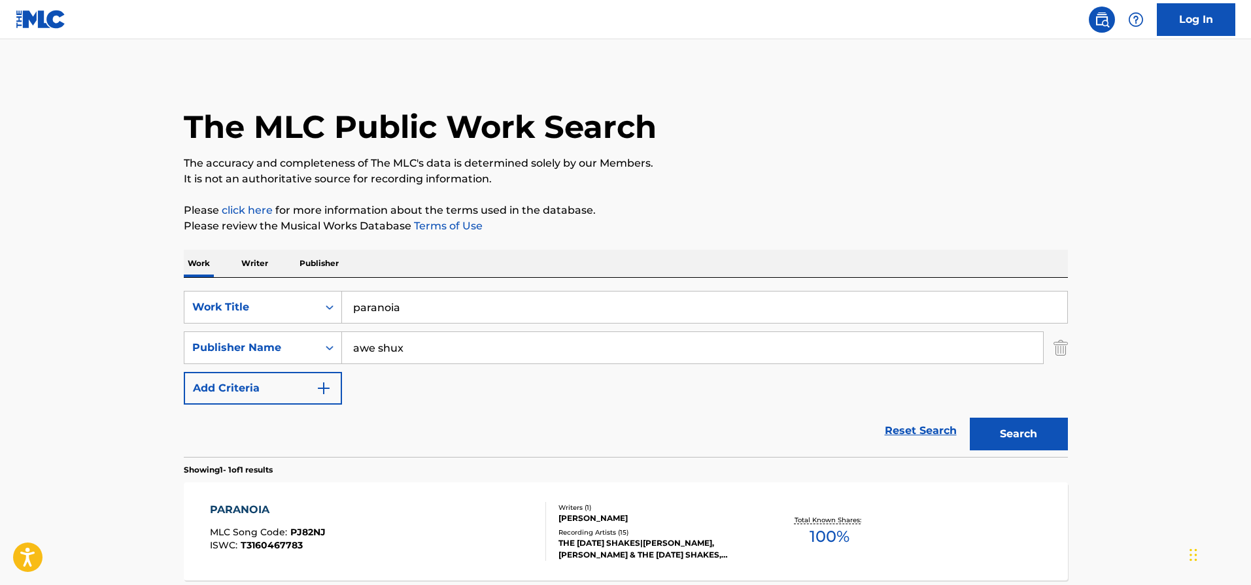
scroll to position [40, 0]
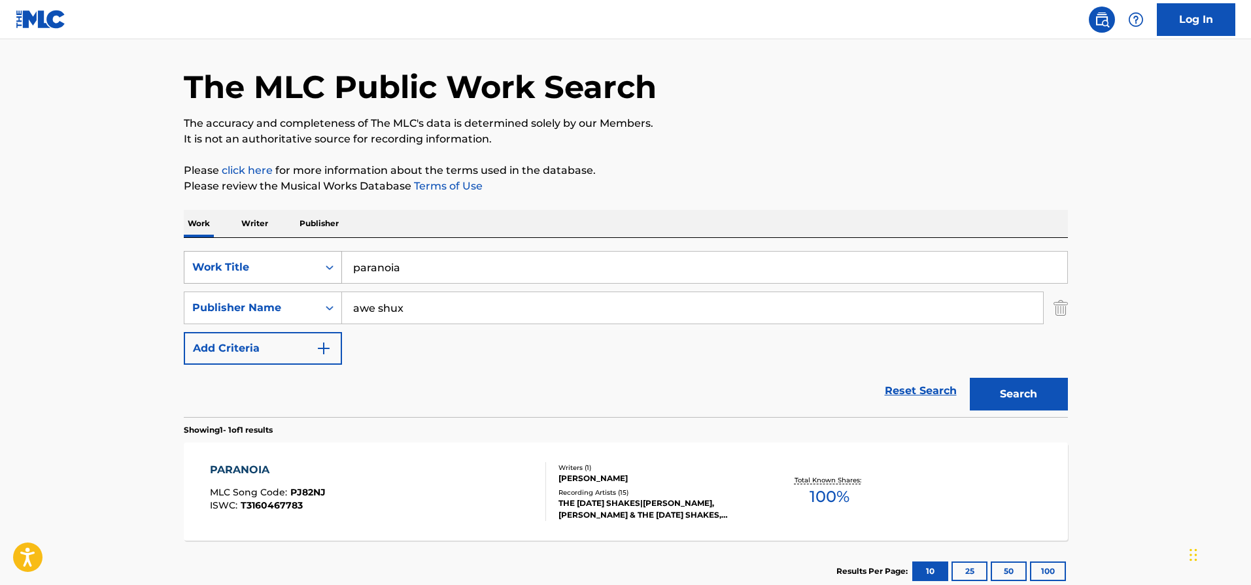
drag, startPoint x: 428, startPoint y: 265, endPoint x: 308, endPoint y: 262, distance: 120.4
click at [308, 262] on div "SearchWithCriteria4a9dc0a0-69c5-44eb-9e5e-e1a595fdf892 Work Title [MEDICAL_DATA]" at bounding box center [626, 267] width 884 height 33
type input "[DATE] morning sin"
click at [970, 378] on button "Search" at bounding box center [1019, 394] width 98 height 33
click at [441, 451] on div "[DATE] MORNING SIN MLC Song Code : SB6VOB ISWC : T3160476308 Writers ( 1 ) [PER…" at bounding box center [626, 492] width 884 height 98
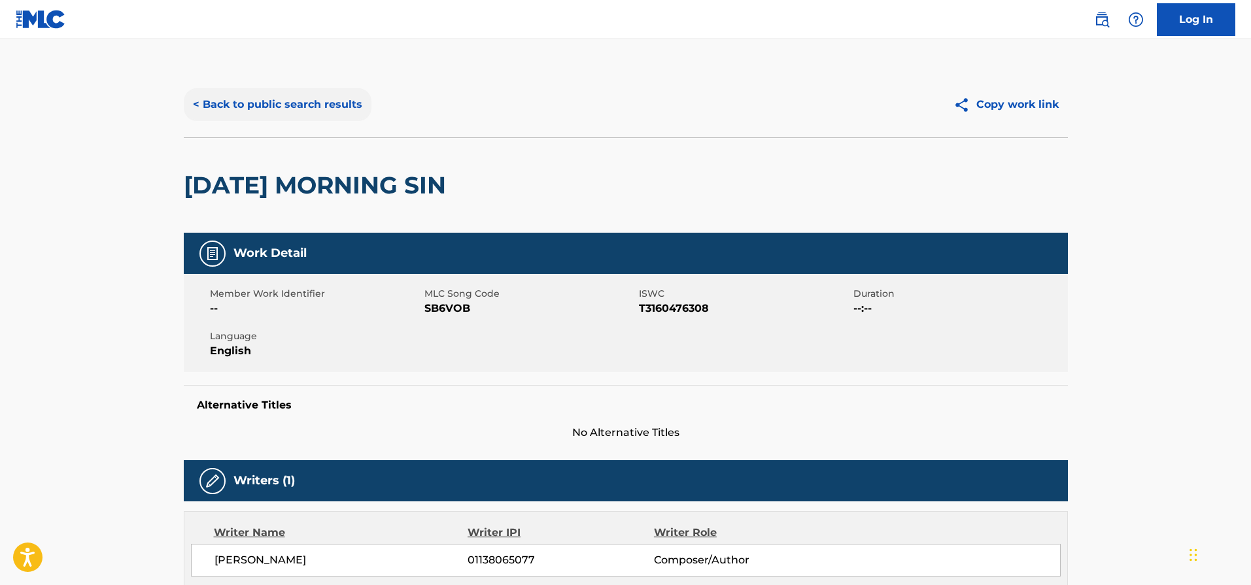
click at [283, 95] on button "< Back to public search results" at bounding box center [278, 104] width 188 height 33
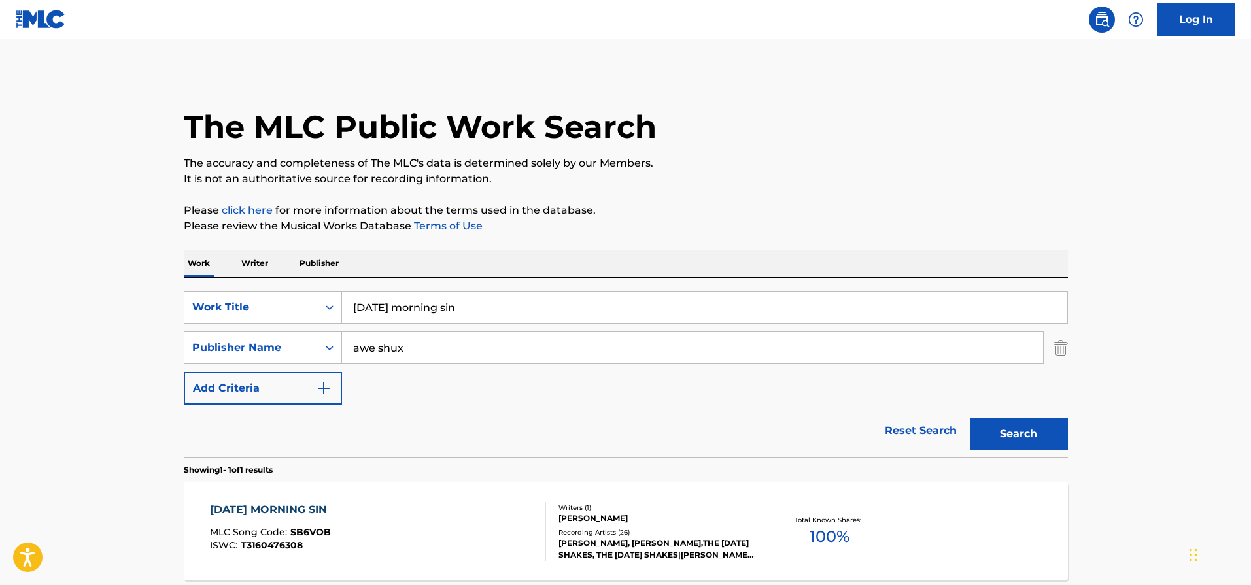
scroll to position [40, 0]
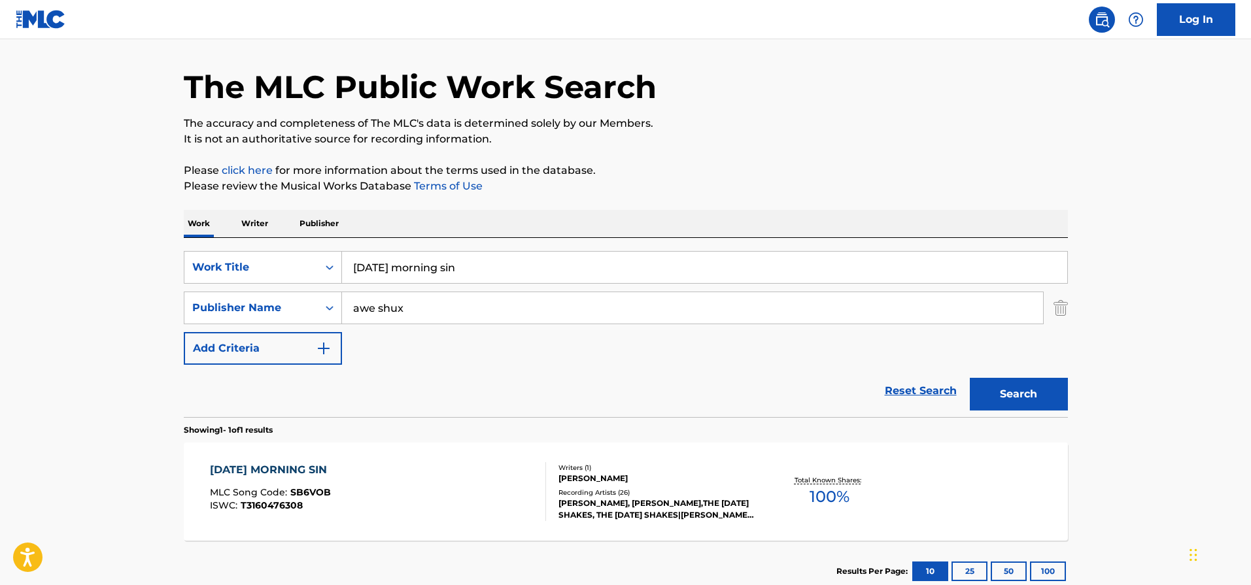
click at [451, 271] on input "[DATE] morning sin" at bounding box center [704, 267] width 725 height 31
type input "still believe in love"
click at [970, 378] on button "Search" at bounding box center [1019, 394] width 98 height 33
